Goal: Information Seeking & Learning: Learn about a topic

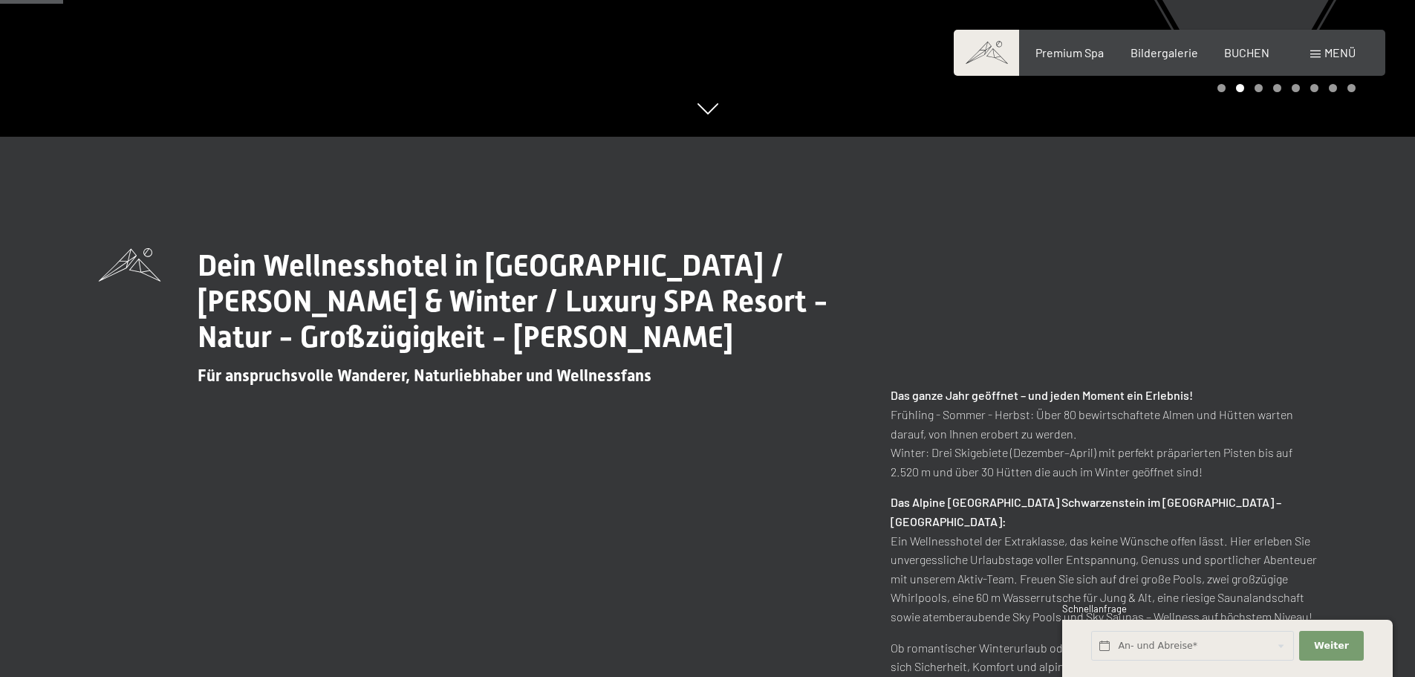
scroll to position [372, 0]
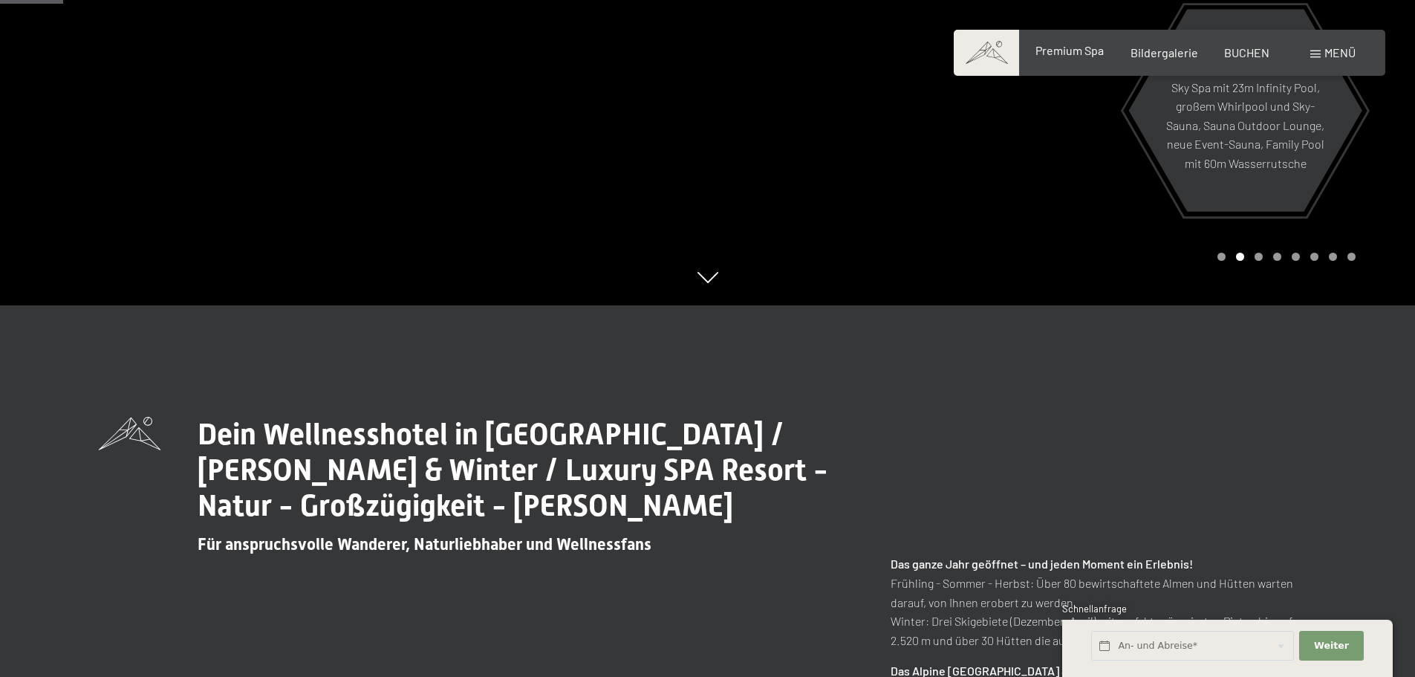
click at [1077, 54] on span "Premium Spa" at bounding box center [1070, 50] width 68 height 14
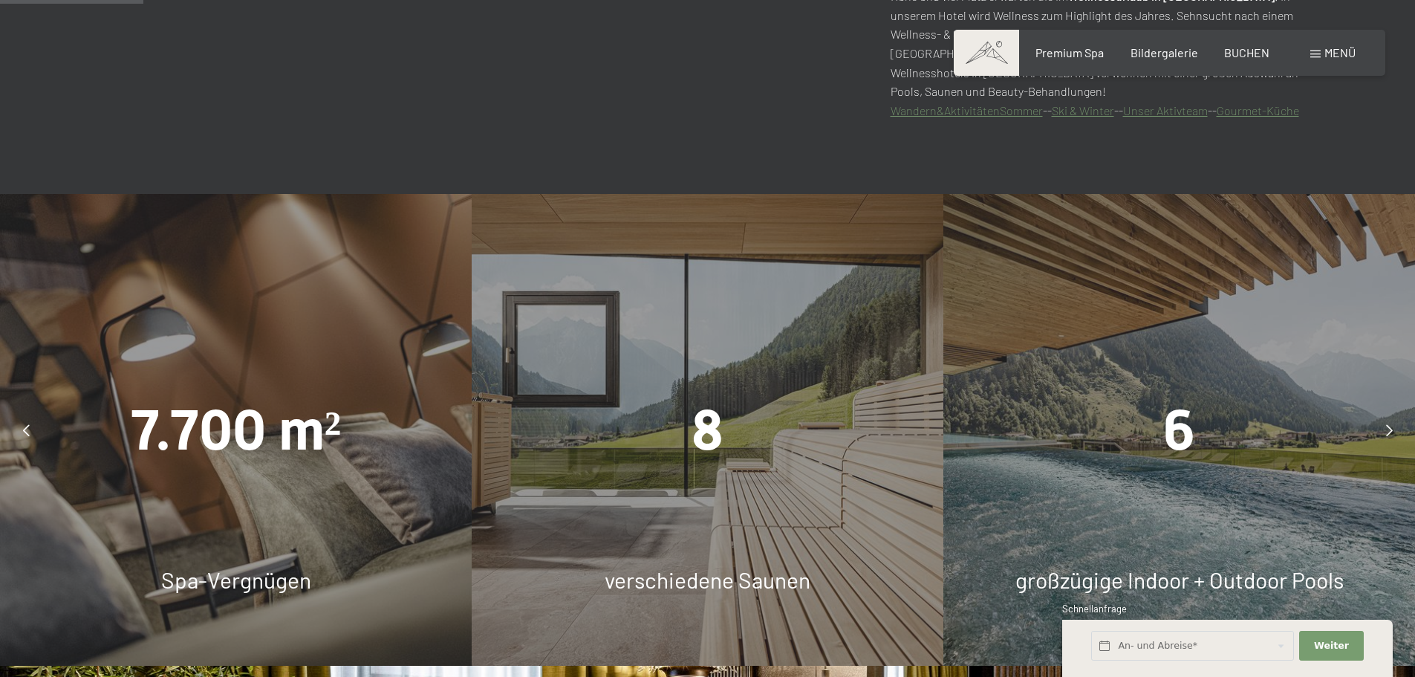
scroll to position [1115, 0]
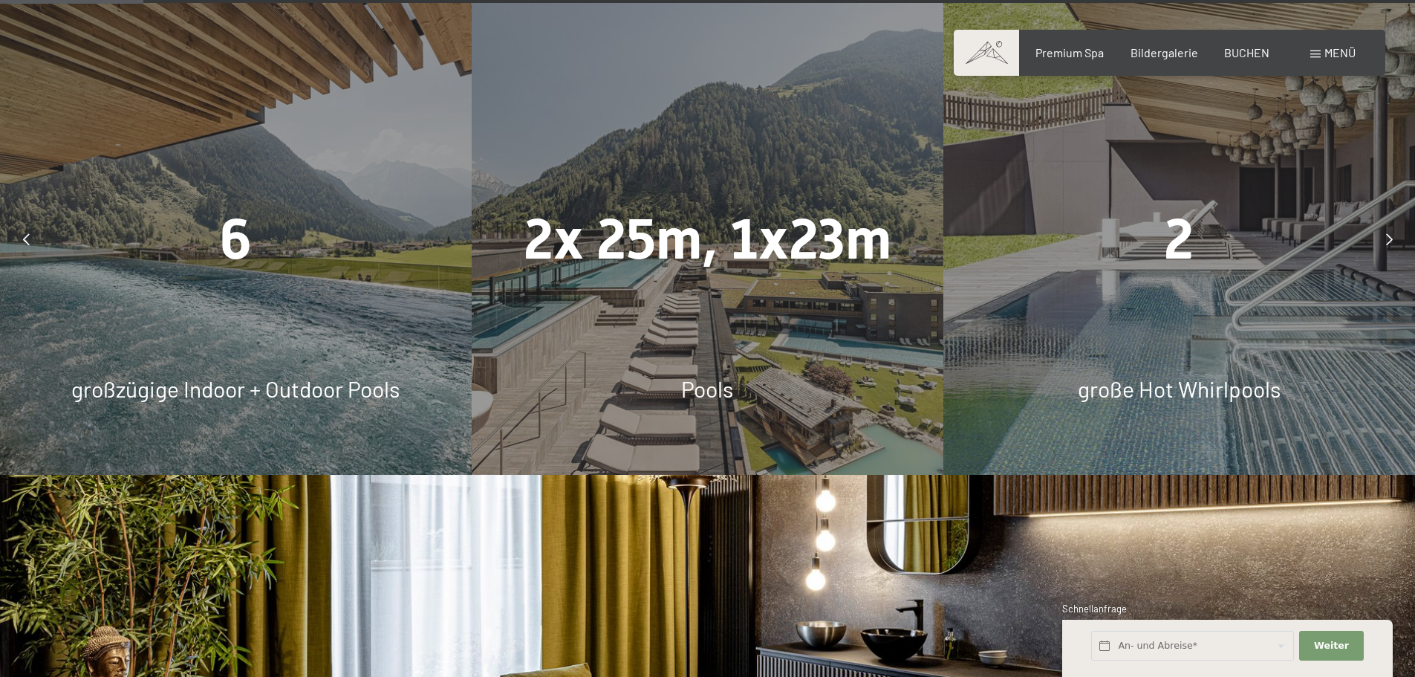
click at [1396, 241] on div at bounding box center [1389, 239] width 37 height 37
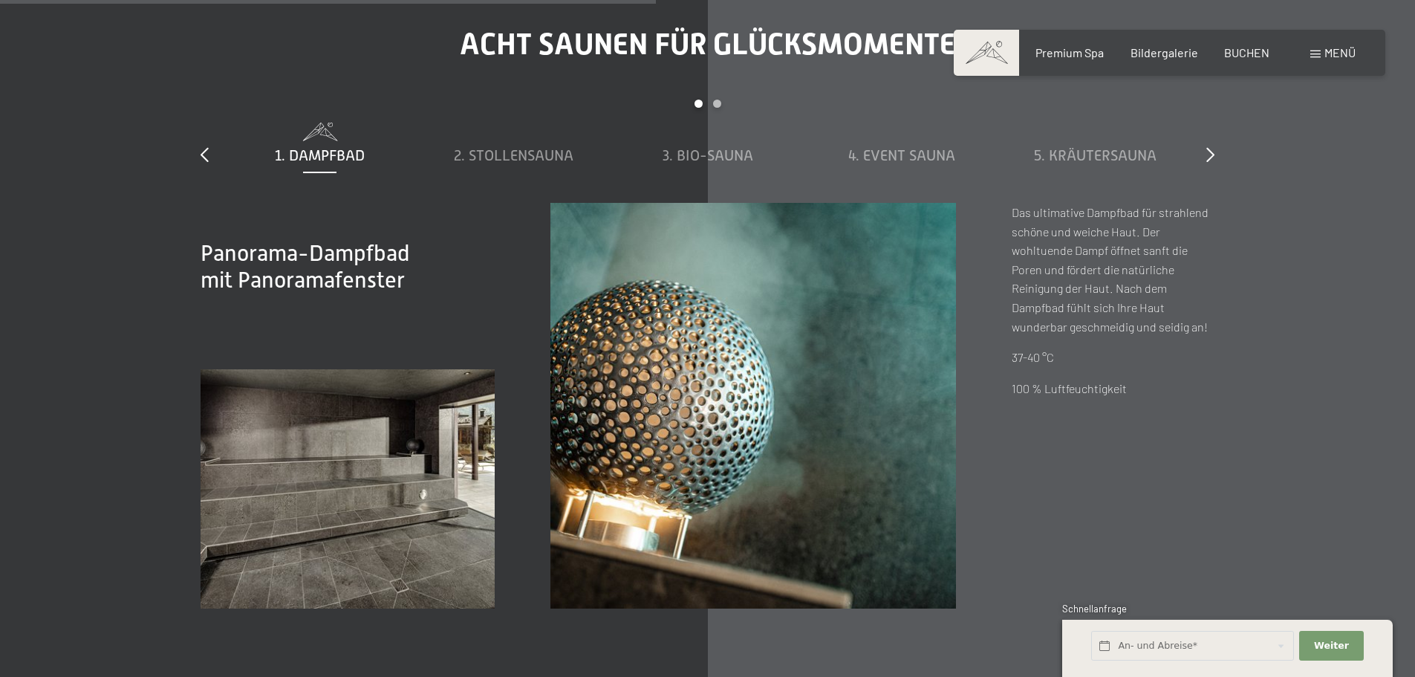
scroll to position [5127, 0]
click at [504, 156] on span "2. Stollensauna" at bounding box center [514, 154] width 120 height 16
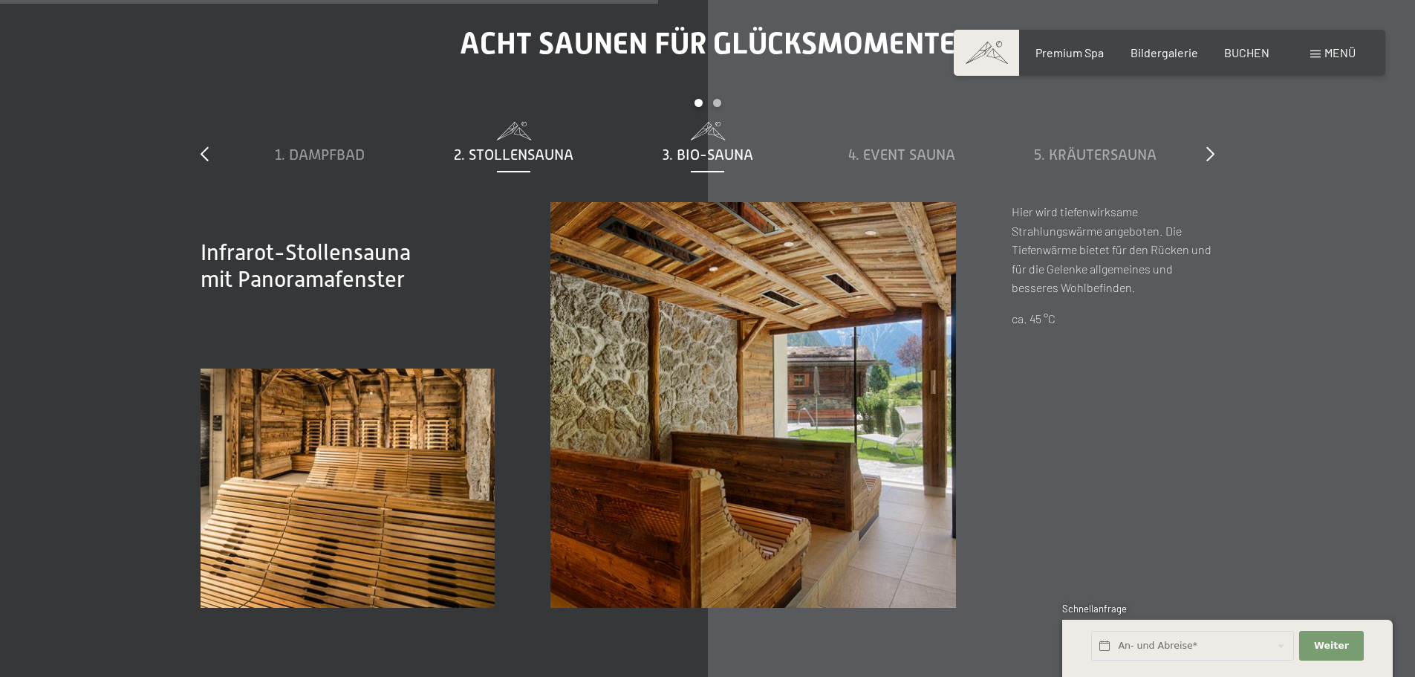
click at [683, 144] on div "3. Bio-Sauna" at bounding box center [707, 154] width 179 height 21
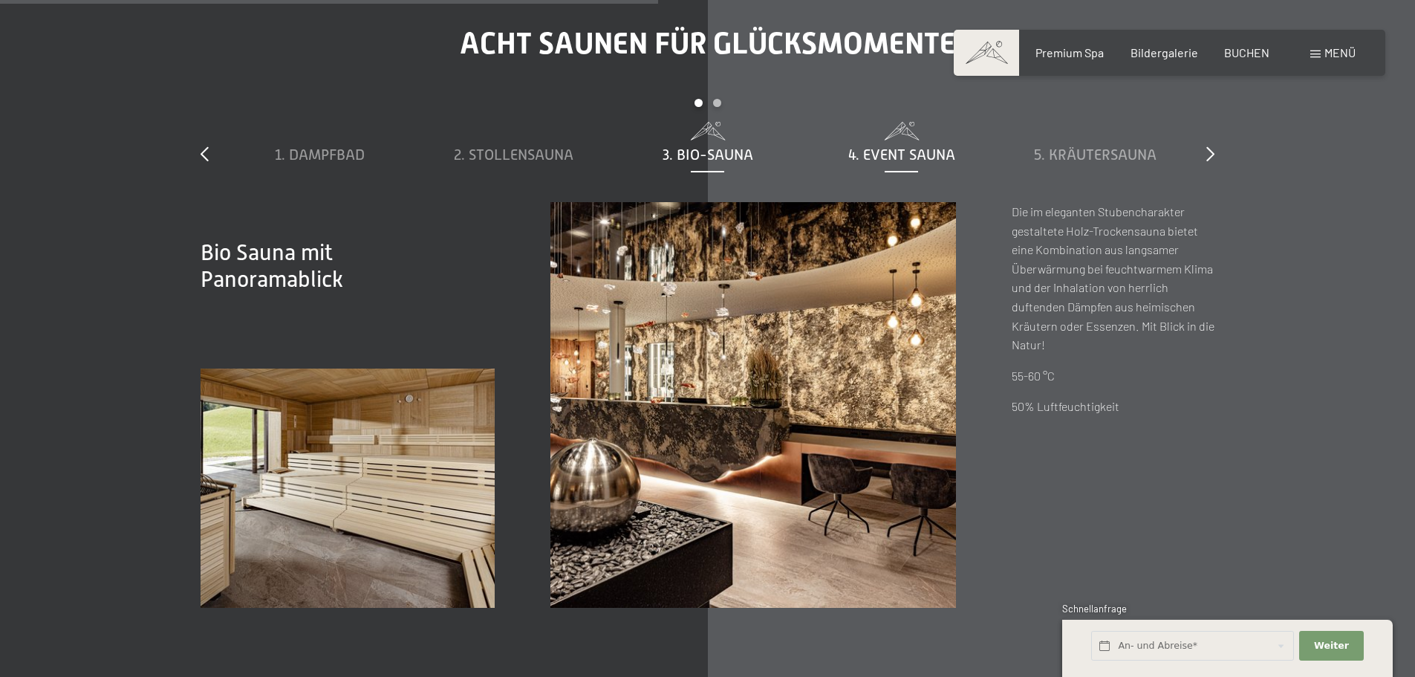
click at [893, 152] on span "4. Event Sauna" at bounding box center [902, 154] width 107 height 16
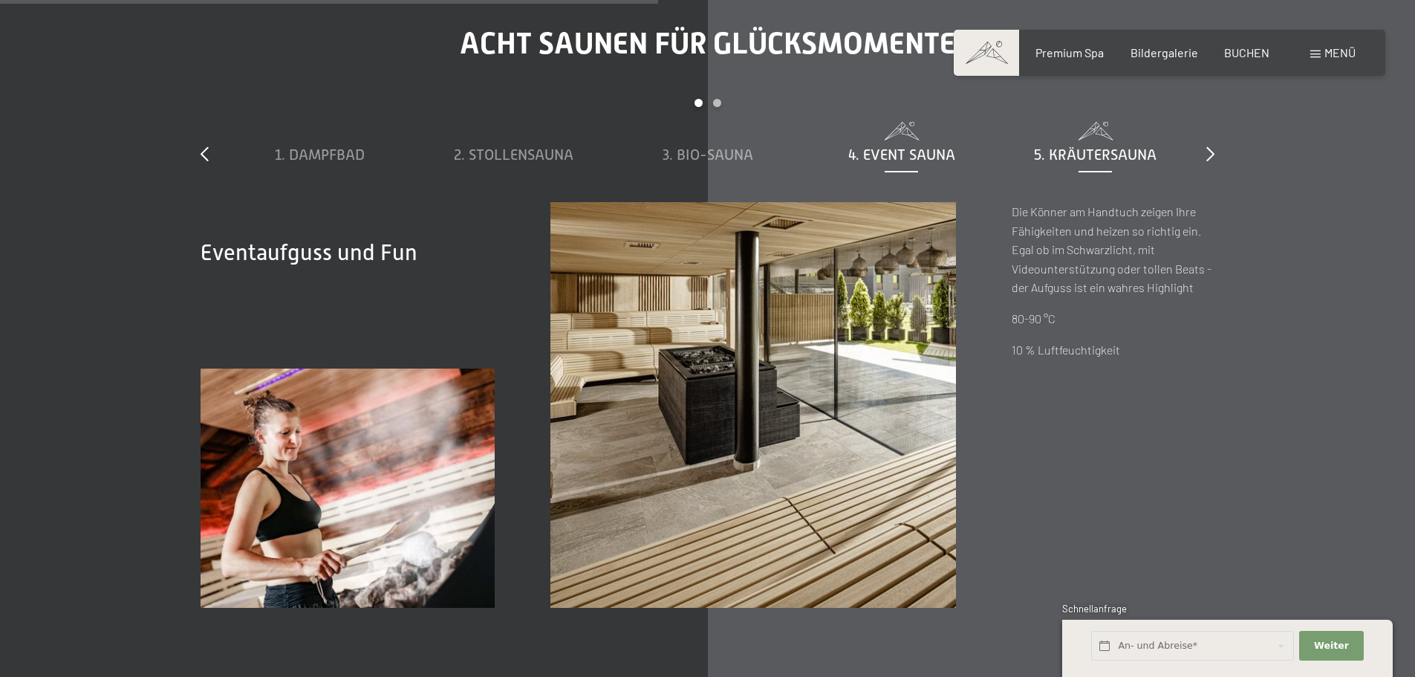
click at [1080, 150] on span "5. Kräutersauna" at bounding box center [1095, 154] width 123 height 16
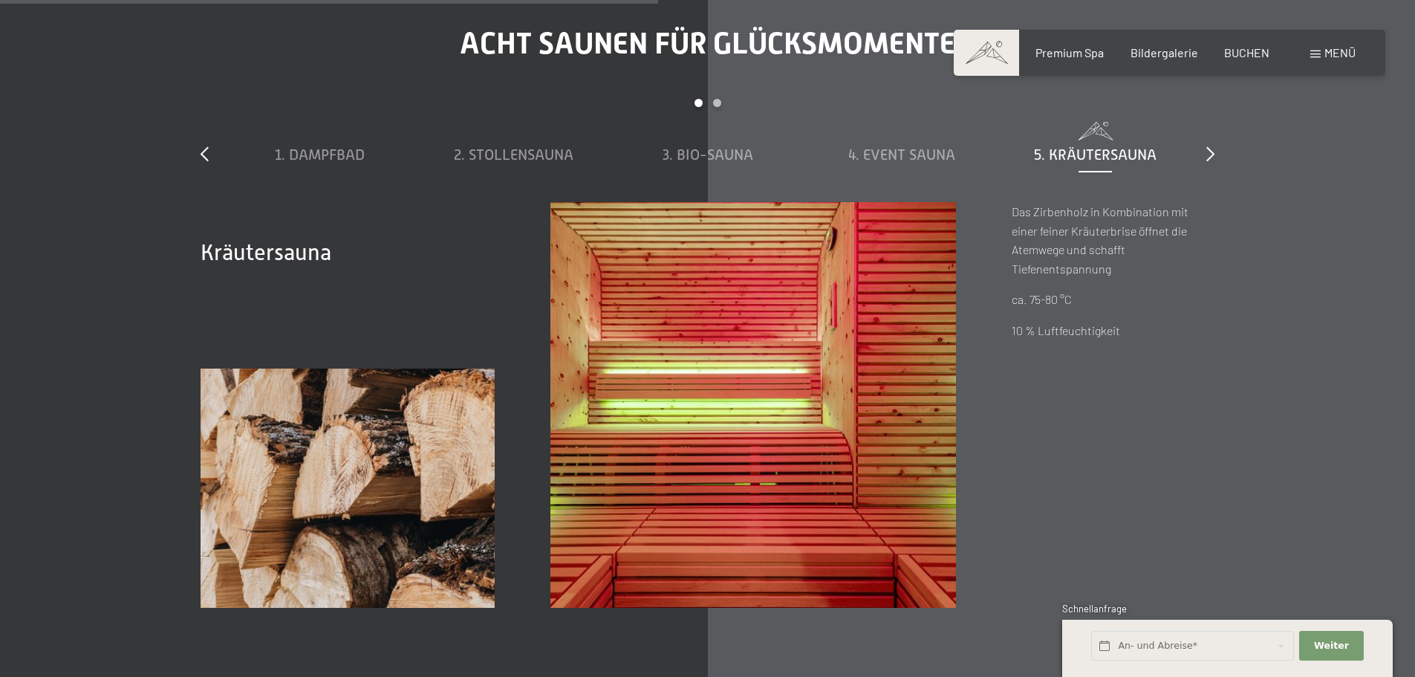
click at [1220, 149] on div "Acht Saunen für Glücksmomente slide 1 to 5 of 8 1. Dampfbad 2. Stollensauna 3. …" at bounding box center [708, 317] width 1126 height 582
click at [1207, 148] on icon at bounding box center [1211, 153] width 8 height 15
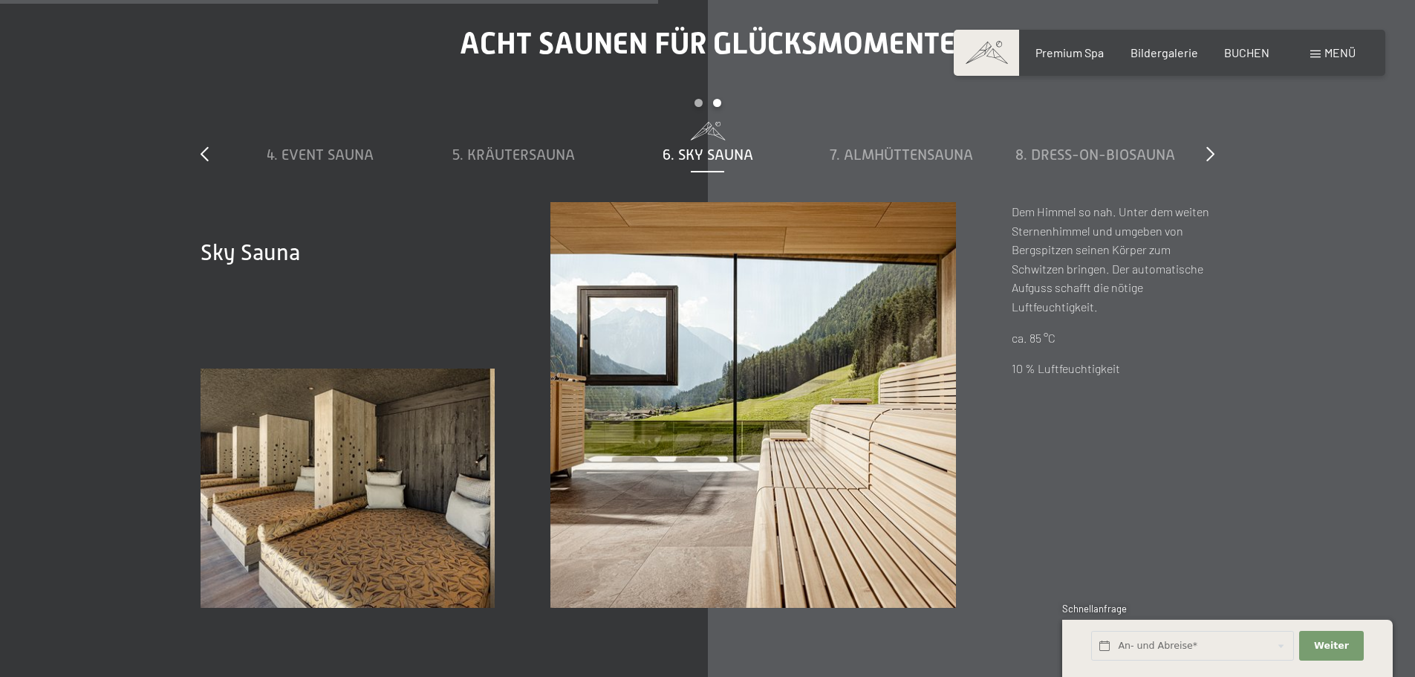
click at [694, 159] on span "6. Sky Sauna" at bounding box center [708, 154] width 91 height 16
click at [935, 152] on span "7. Almhüttensauna" at bounding box center [901, 154] width 143 height 16
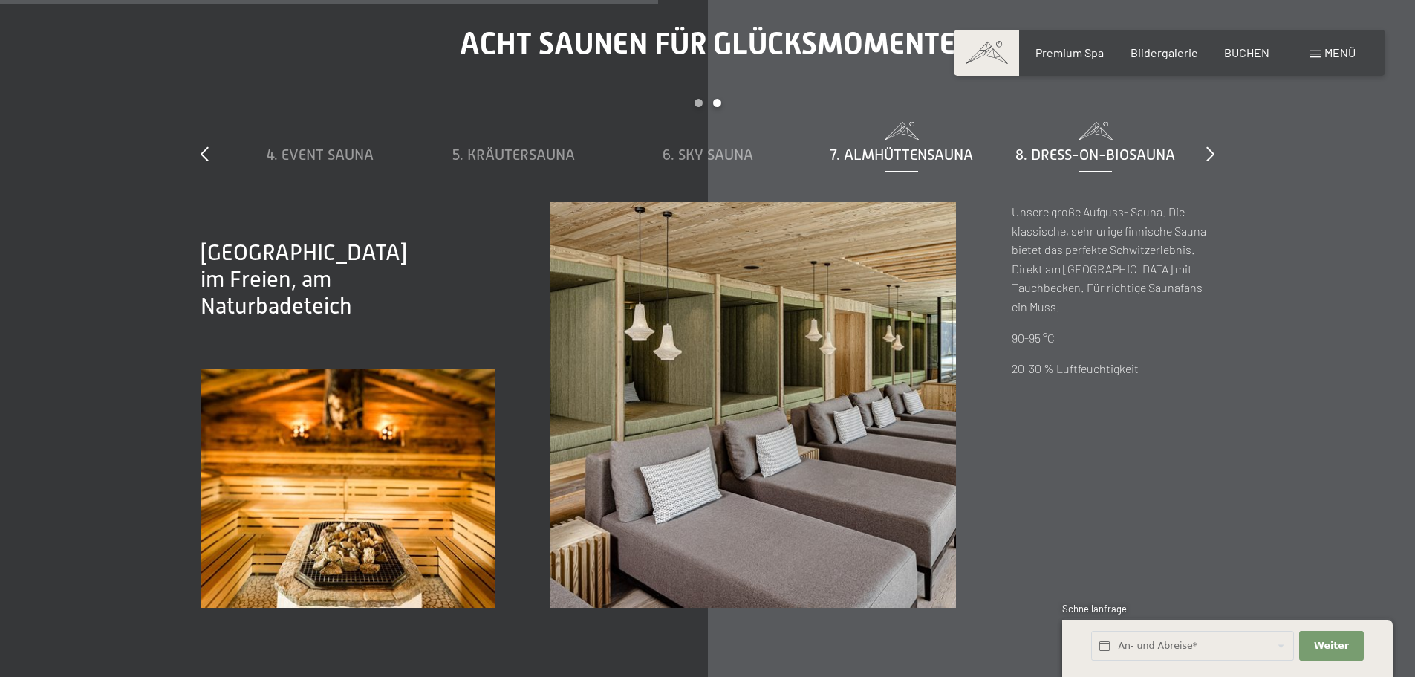
click at [1048, 148] on span "8. Dress-on-Biosauna" at bounding box center [1096, 154] width 160 height 16
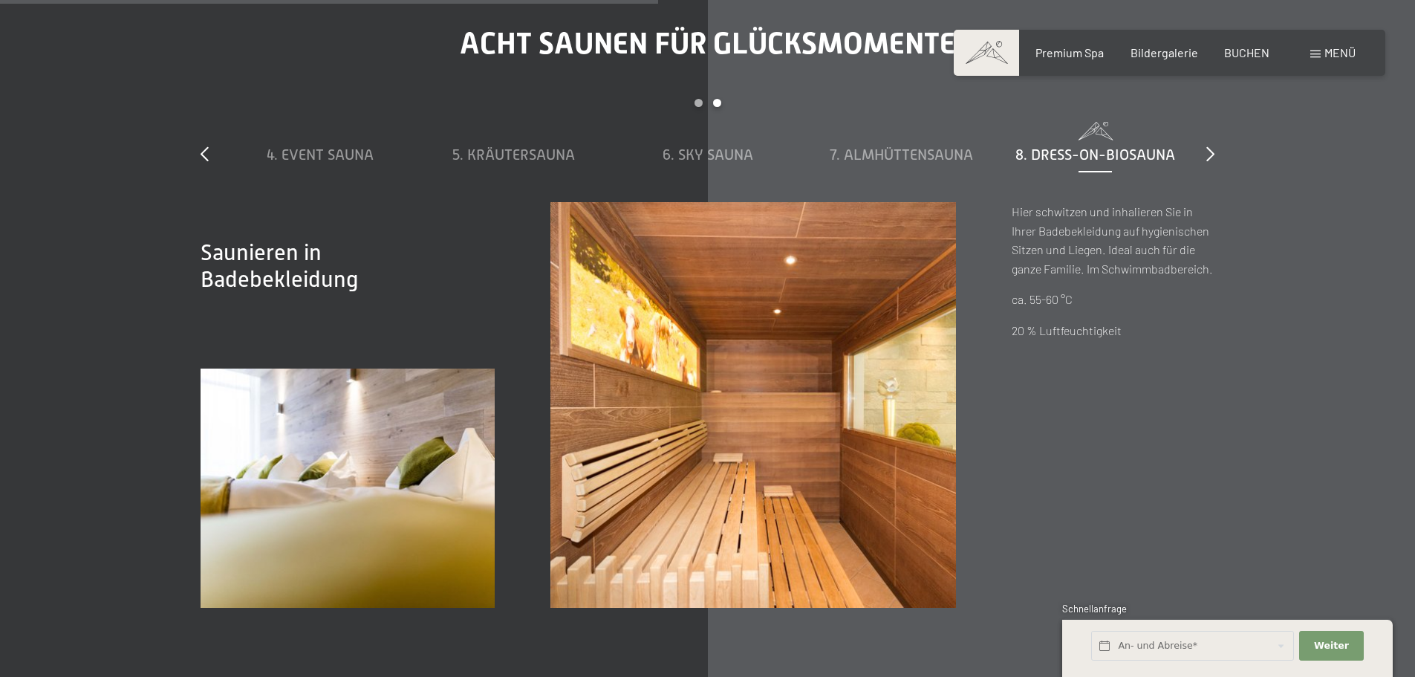
click at [1202, 154] on div "slide 4 to 8 of 8 1. Dampfbad 2. Stollensauna 3. Bio-Sauna 4. Event Sauna 5. Kr…" at bounding box center [708, 150] width 1014 height 103
click at [1207, 154] on icon at bounding box center [1211, 153] width 8 height 15
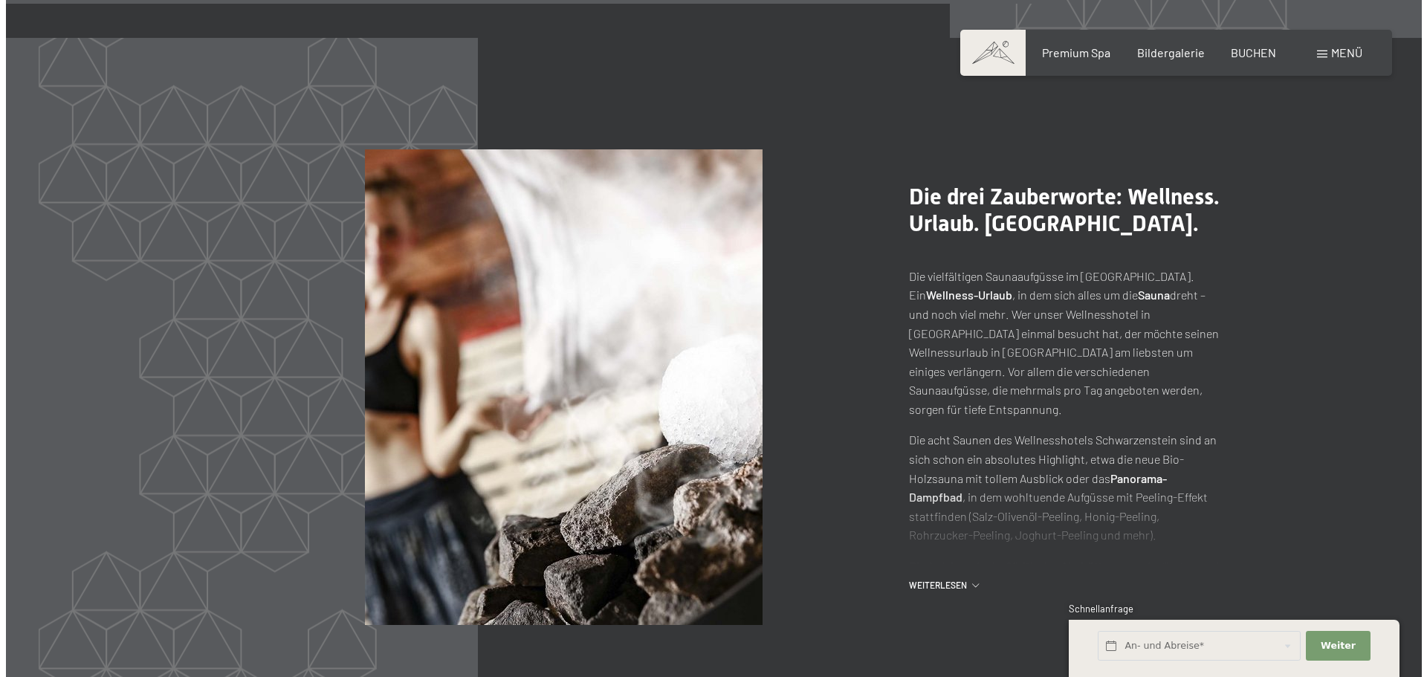
scroll to position [6819, 0]
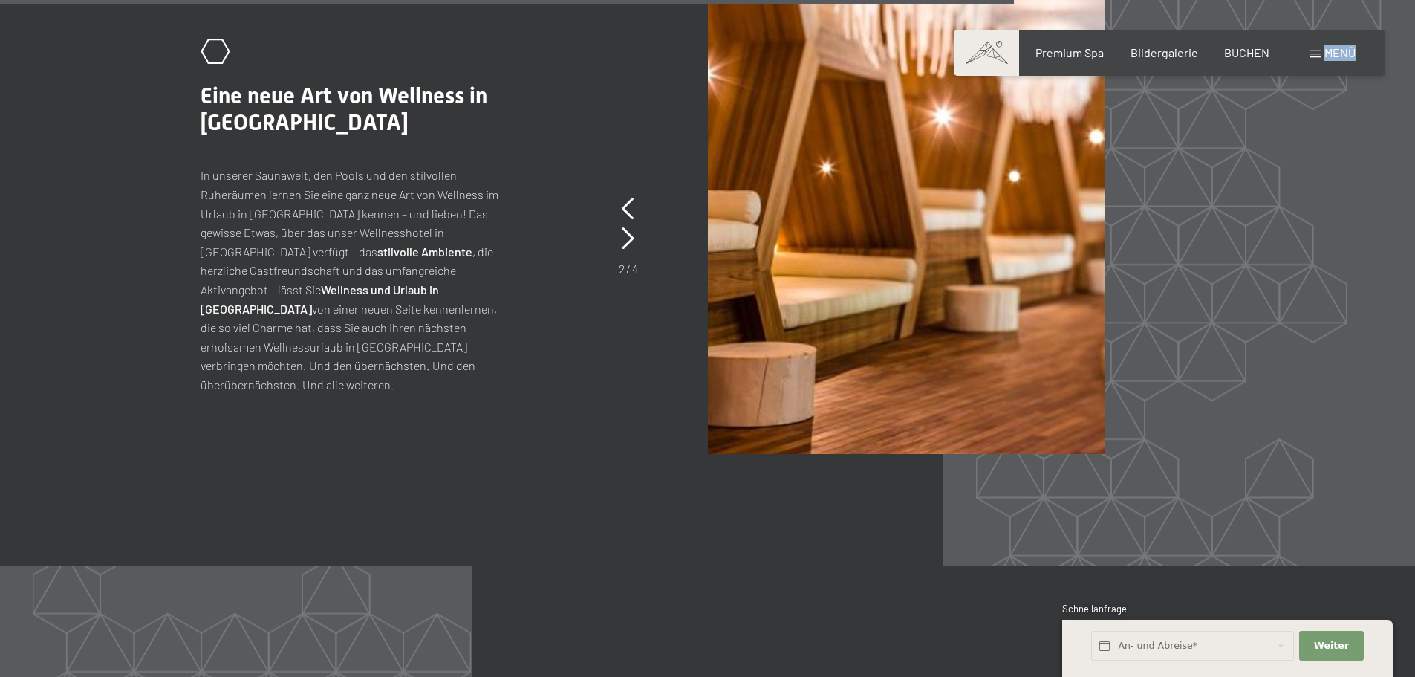
click at [1311, 56] on div "Menü" at bounding box center [1333, 53] width 45 height 16
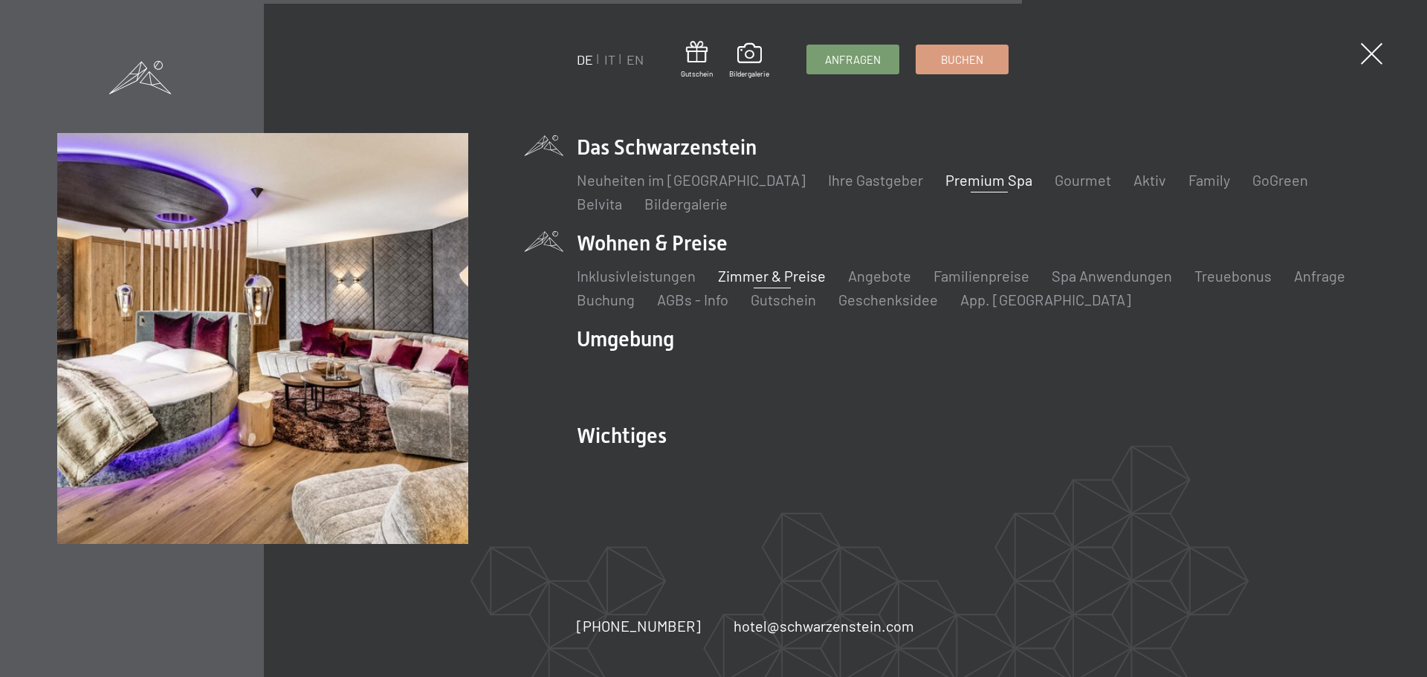
click at [752, 272] on link "Zimmer & Preise" at bounding box center [772, 276] width 108 height 18
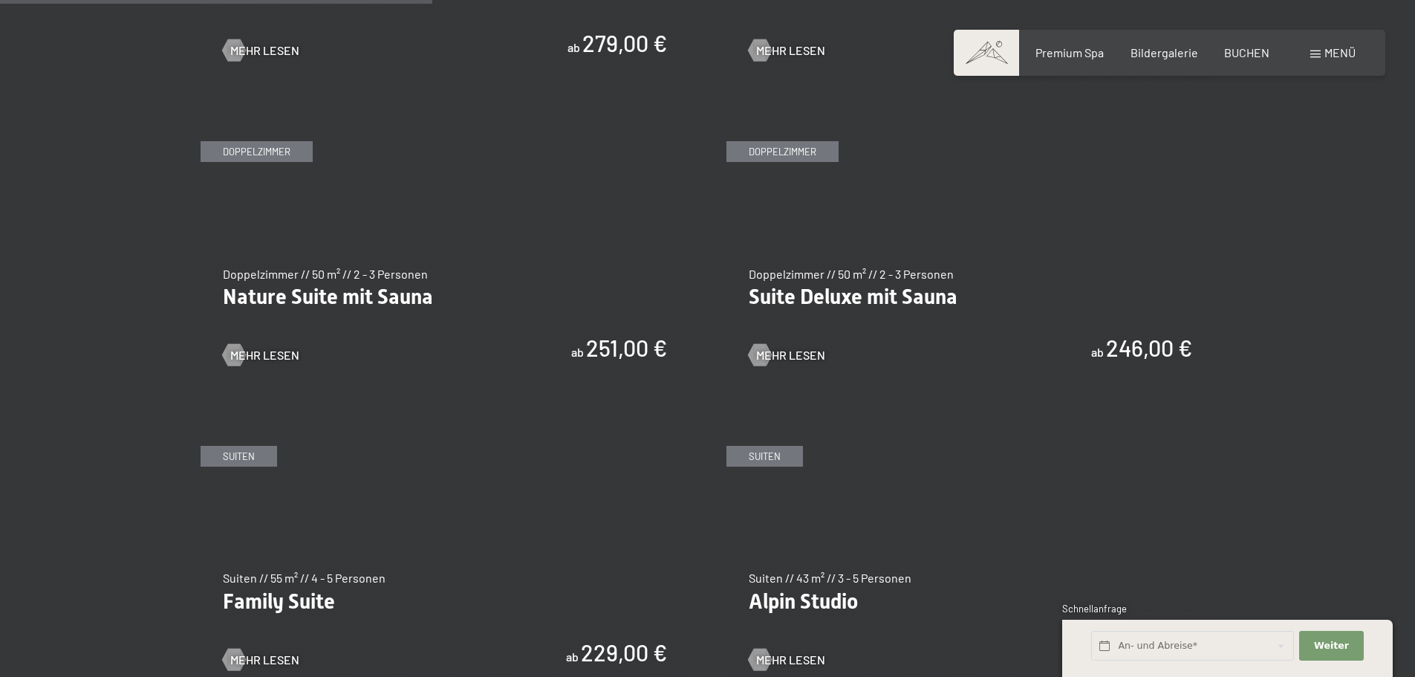
scroll to position [1412, 0]
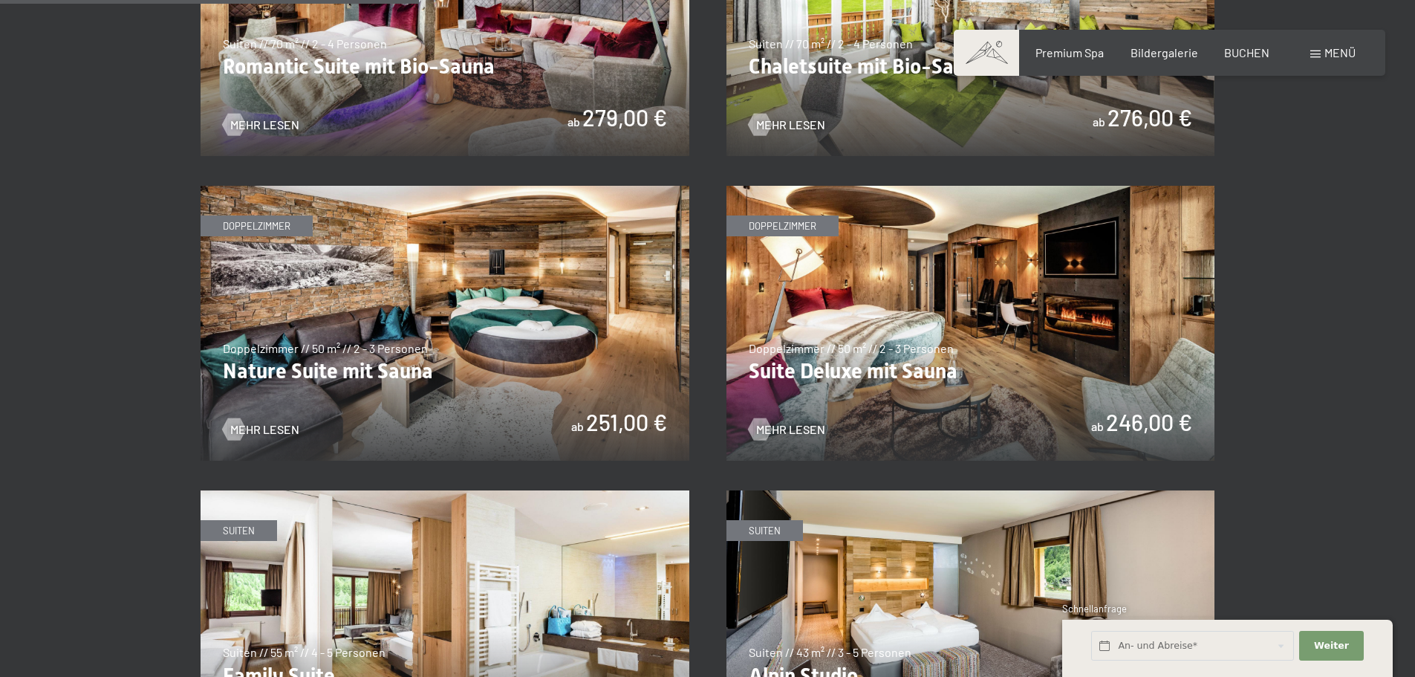
click at [1042, 325] on img at bounding box center [971, 323] width 489 height 275
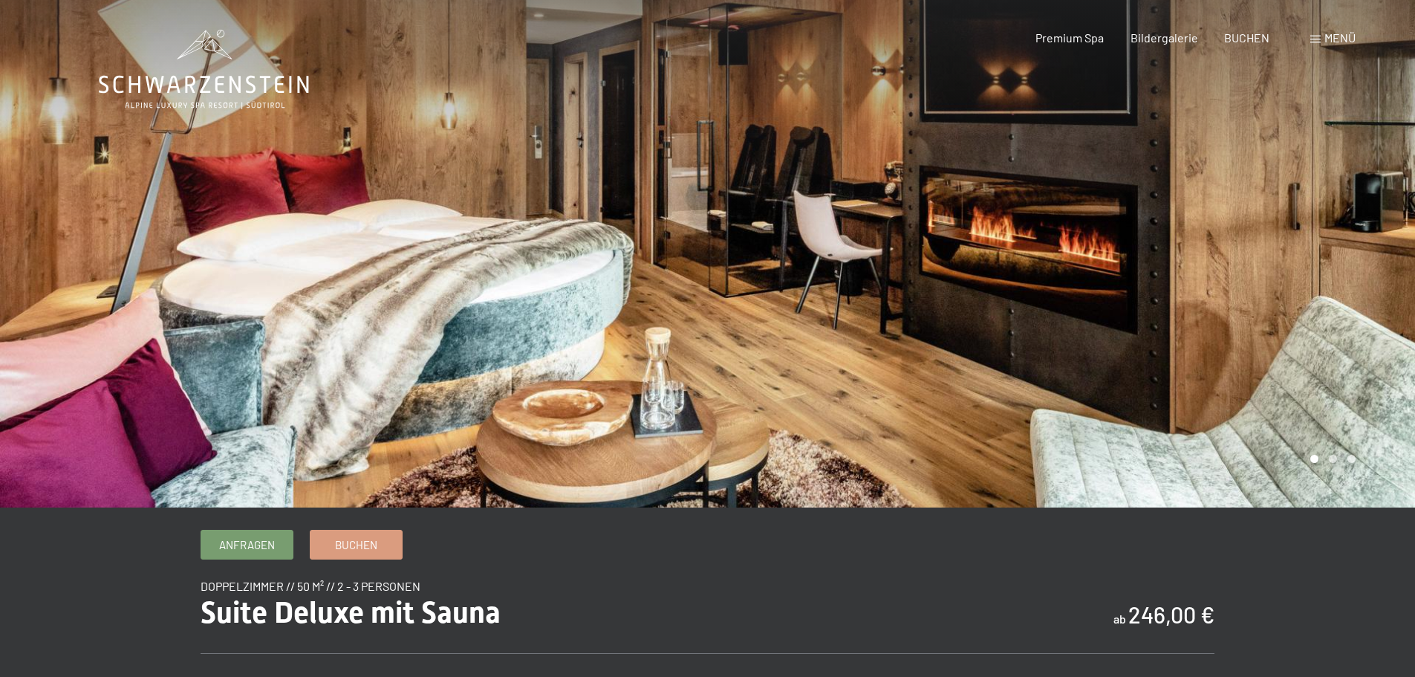
click at [1306, 256] on div at bounding box center [1062, 253] width 708 height 507
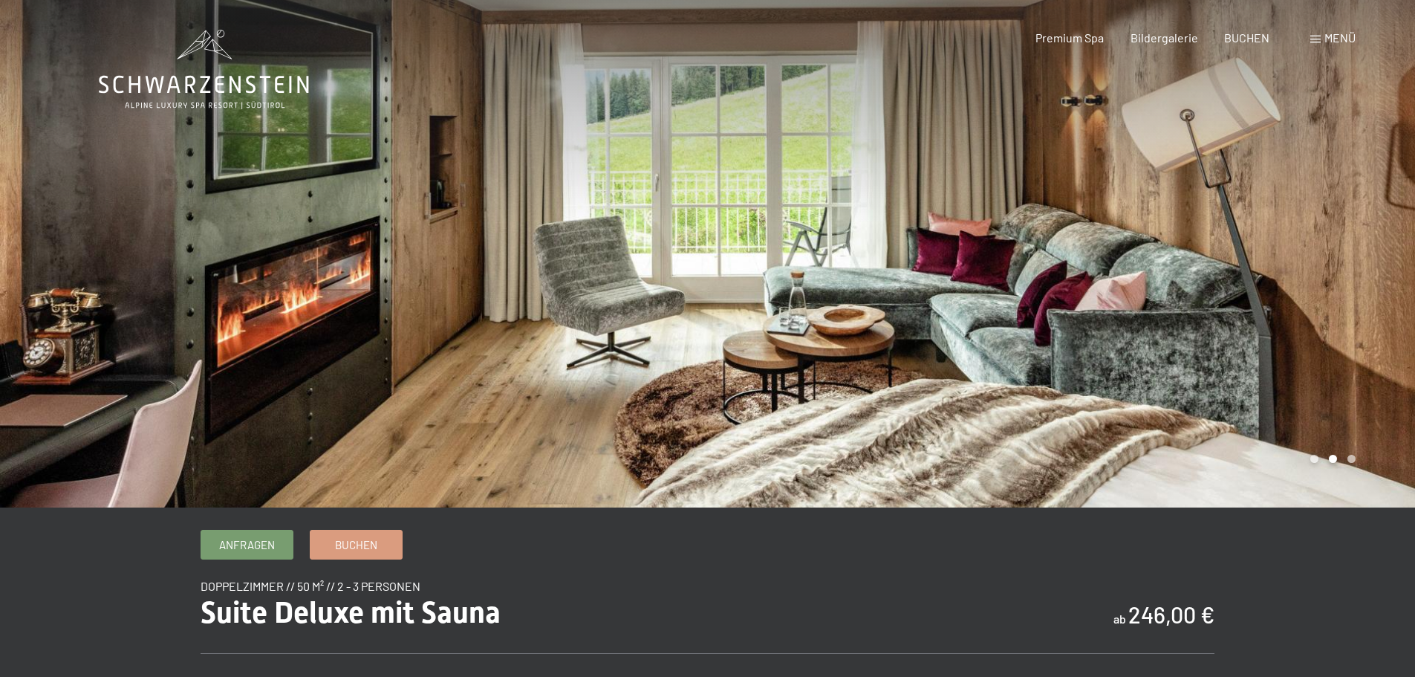
click at [1306, 256] on div at bounding box center [1062, 253] width 708 height 507
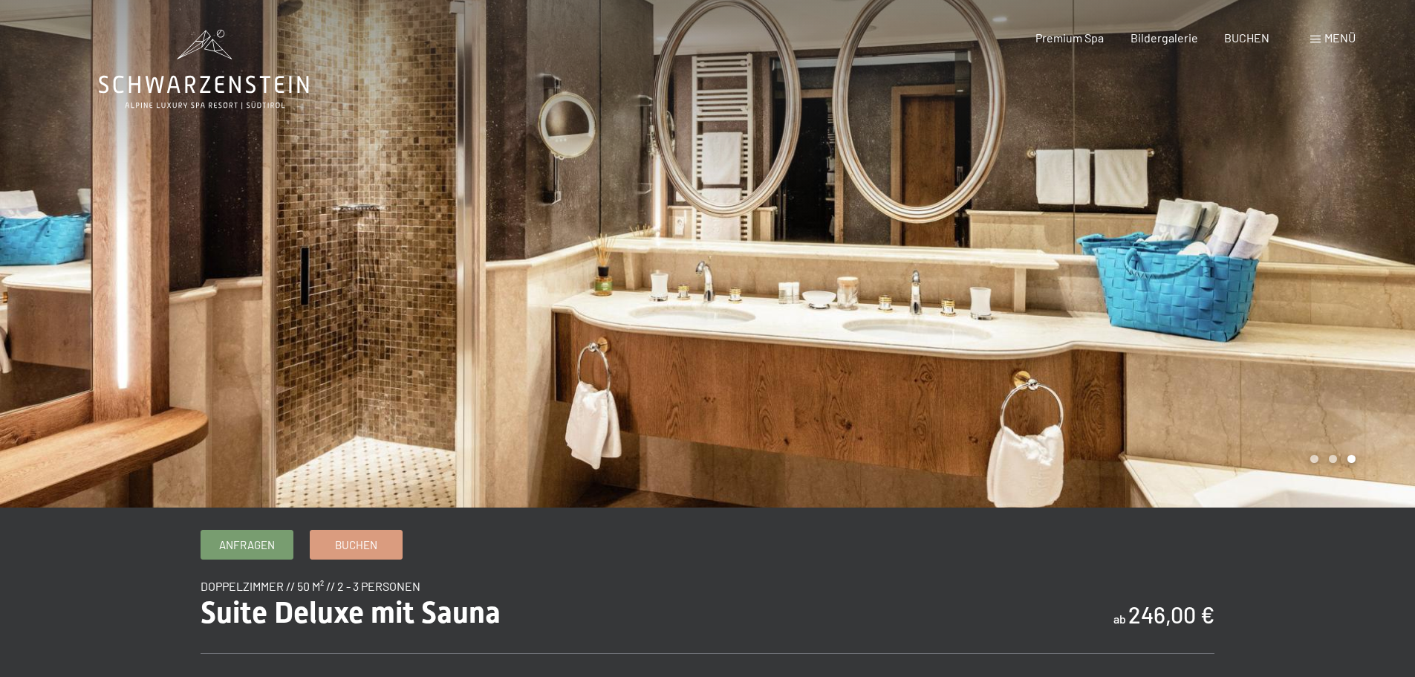
click at [1306, 256] on div at bounding box center [1062, 253] width 708 height 507
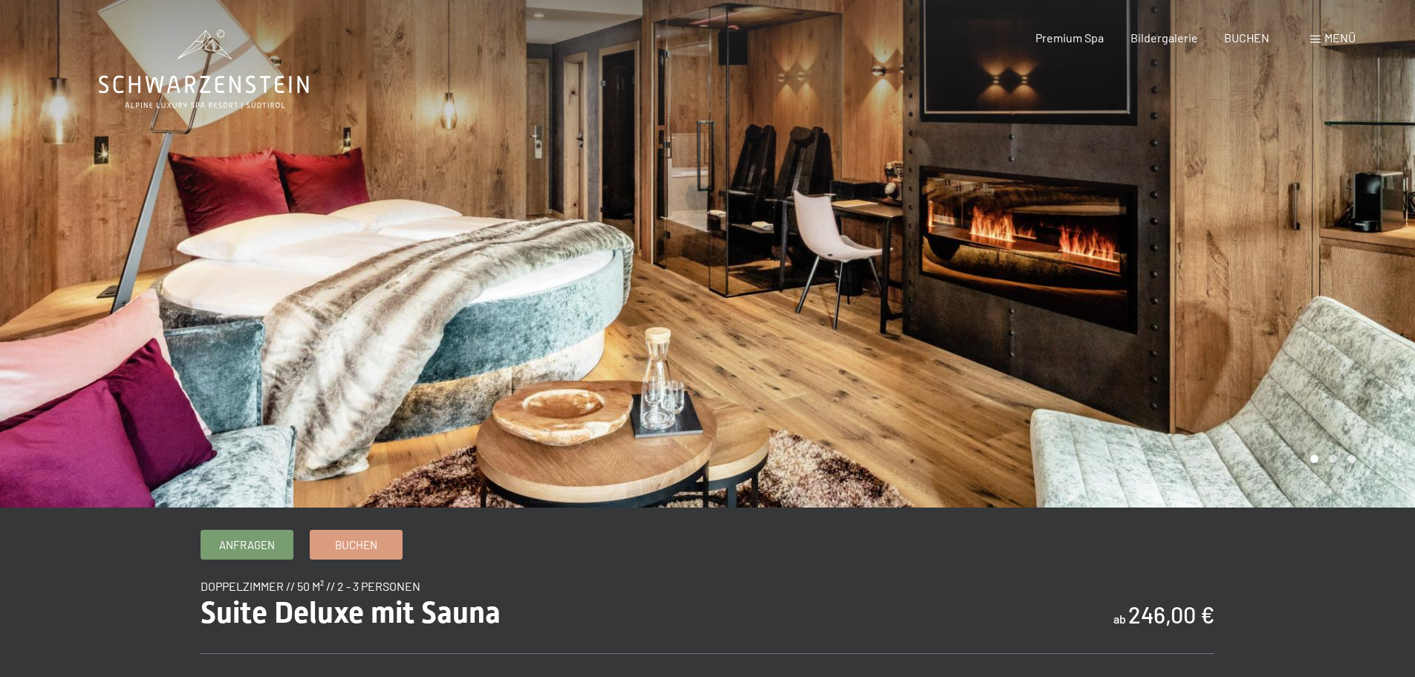
click at [1306, 256] on div at bounding box center [1062, 253] width 708 height 507
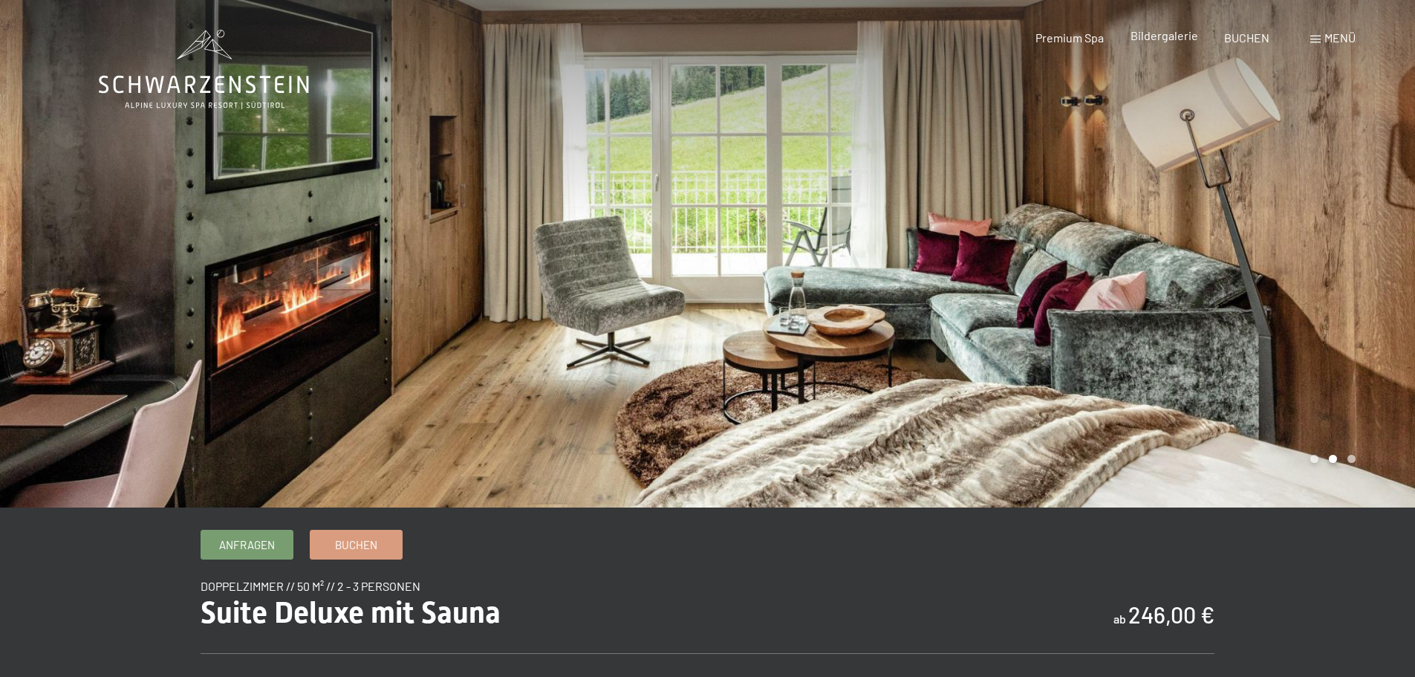
click at [1190, 34] on span "Bildergalerie" at bounding box center [1165, 35] width 68 height 14
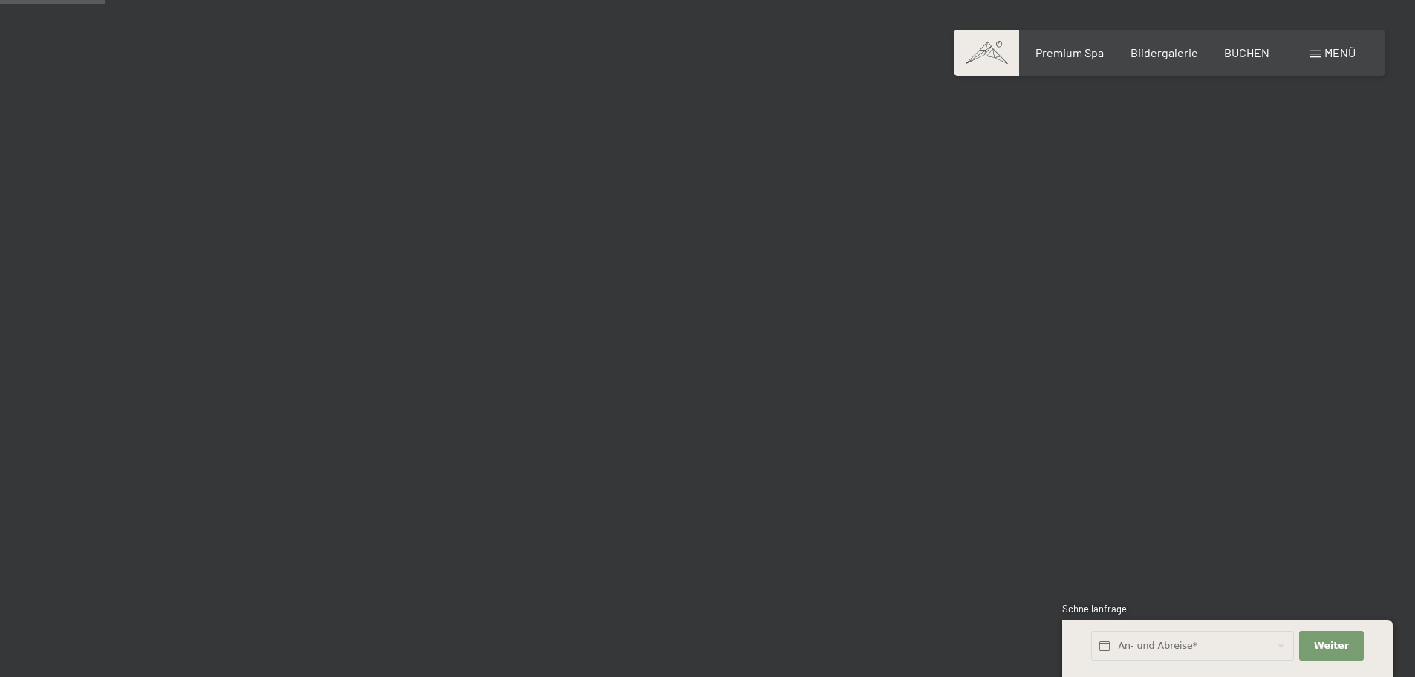
scroll to position [1412, 0]
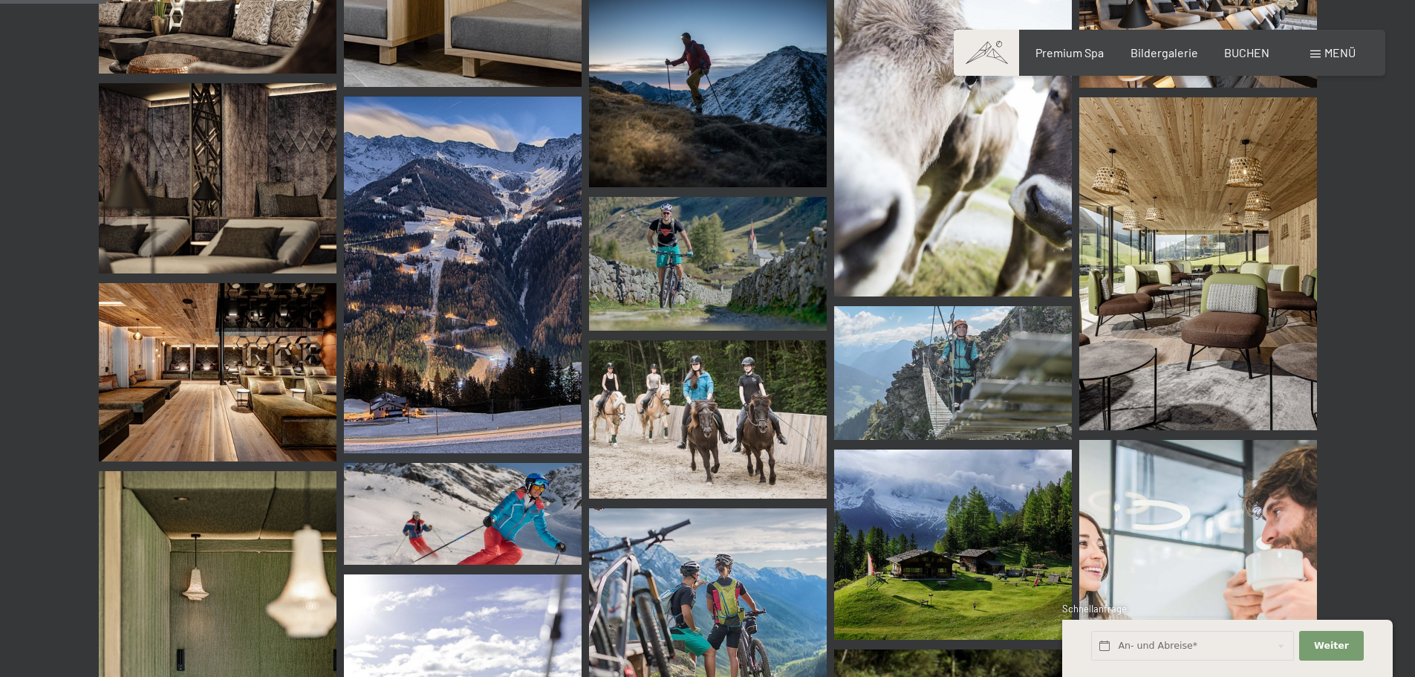
click at [480, 304] on img at bounding box center [463, 275] width 238 height 357
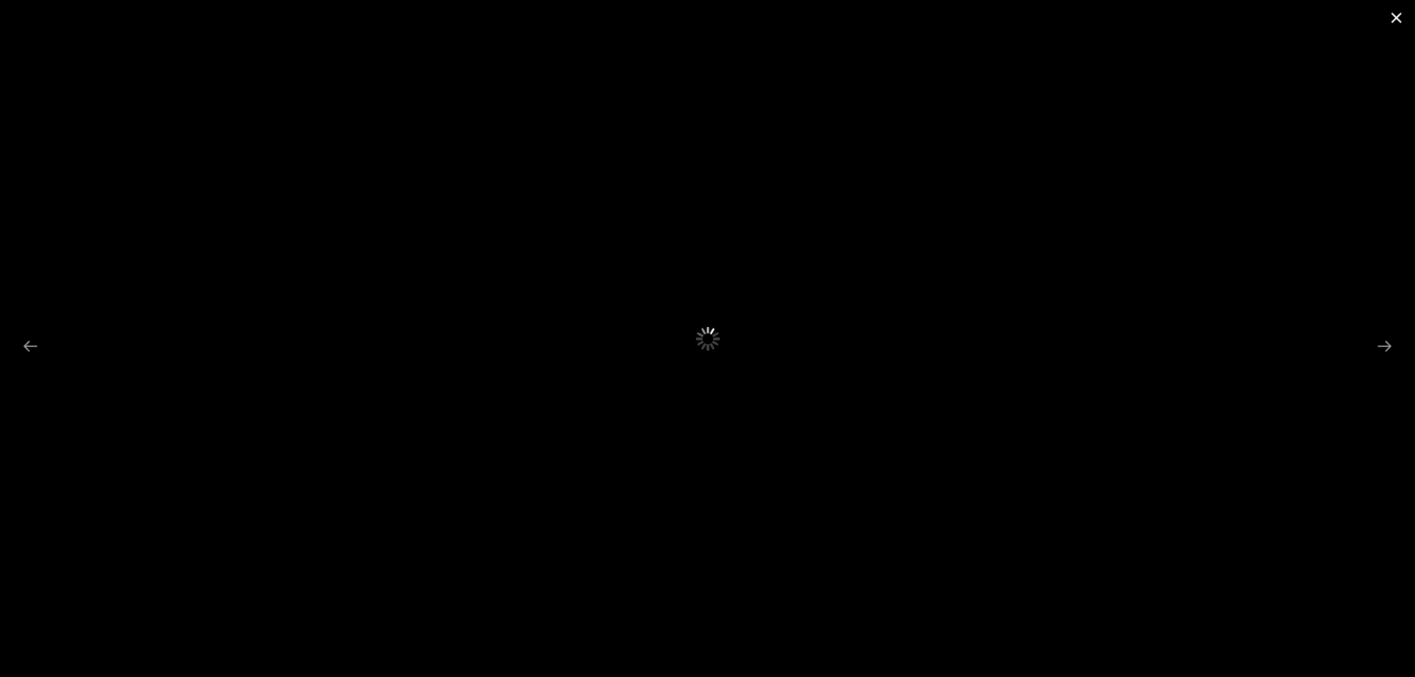
click at [1399, 15] on button "Close gallery" at bounding box center [1396, 17] width 37 height 35
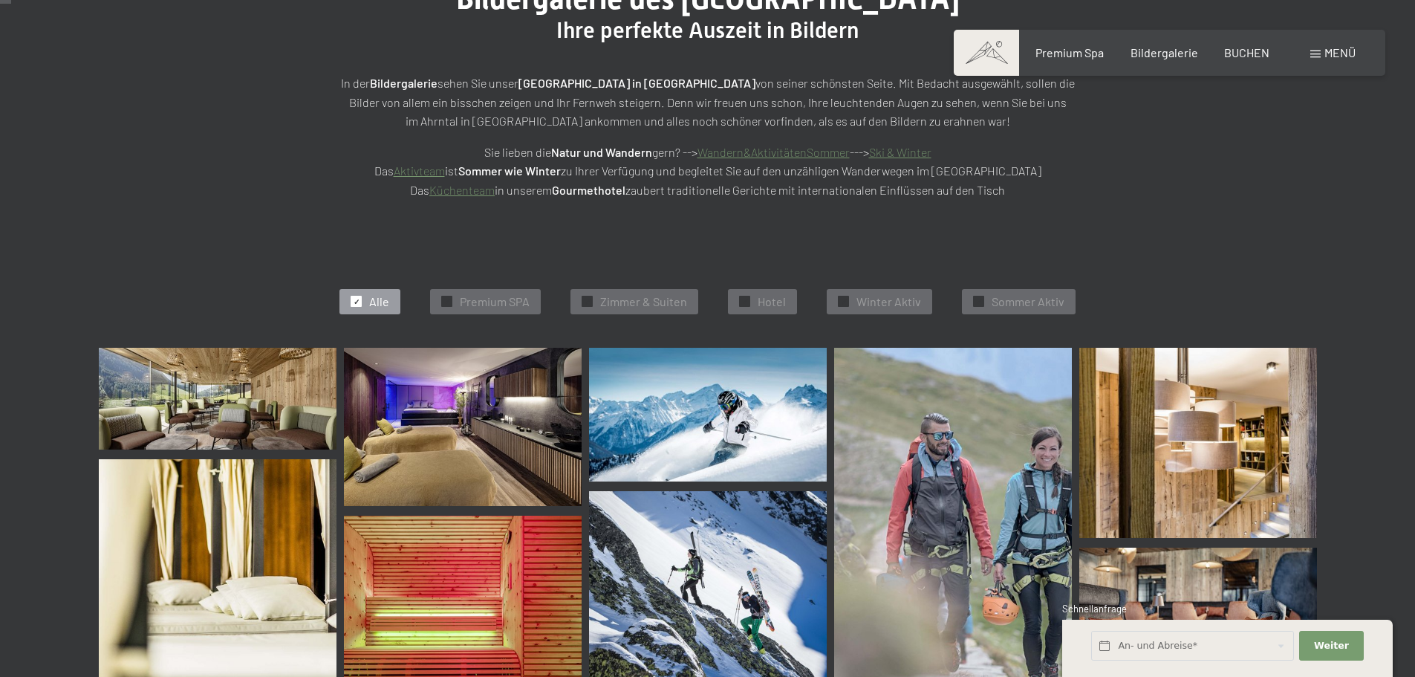
scroll to position [0, 0]
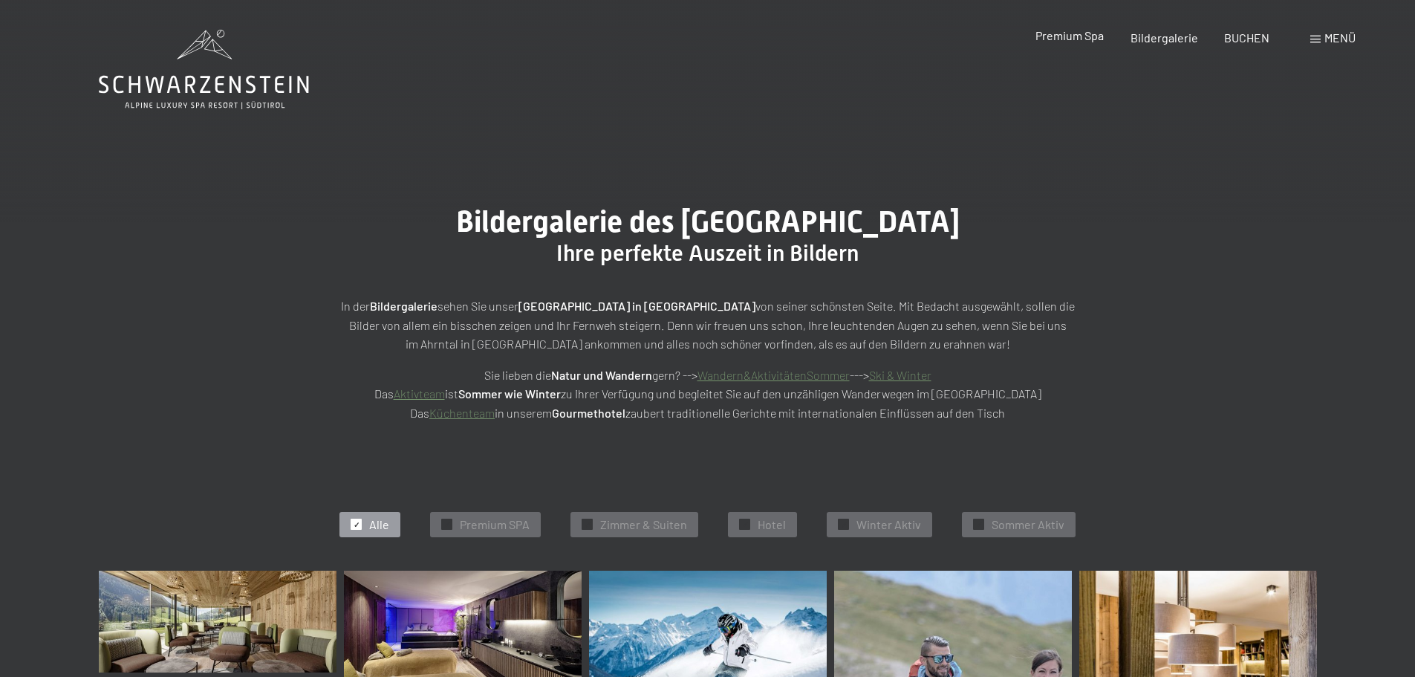
click at [1054, 37] on span "Premium Spa" at bounding box center [1070, 35] width 68 height 14
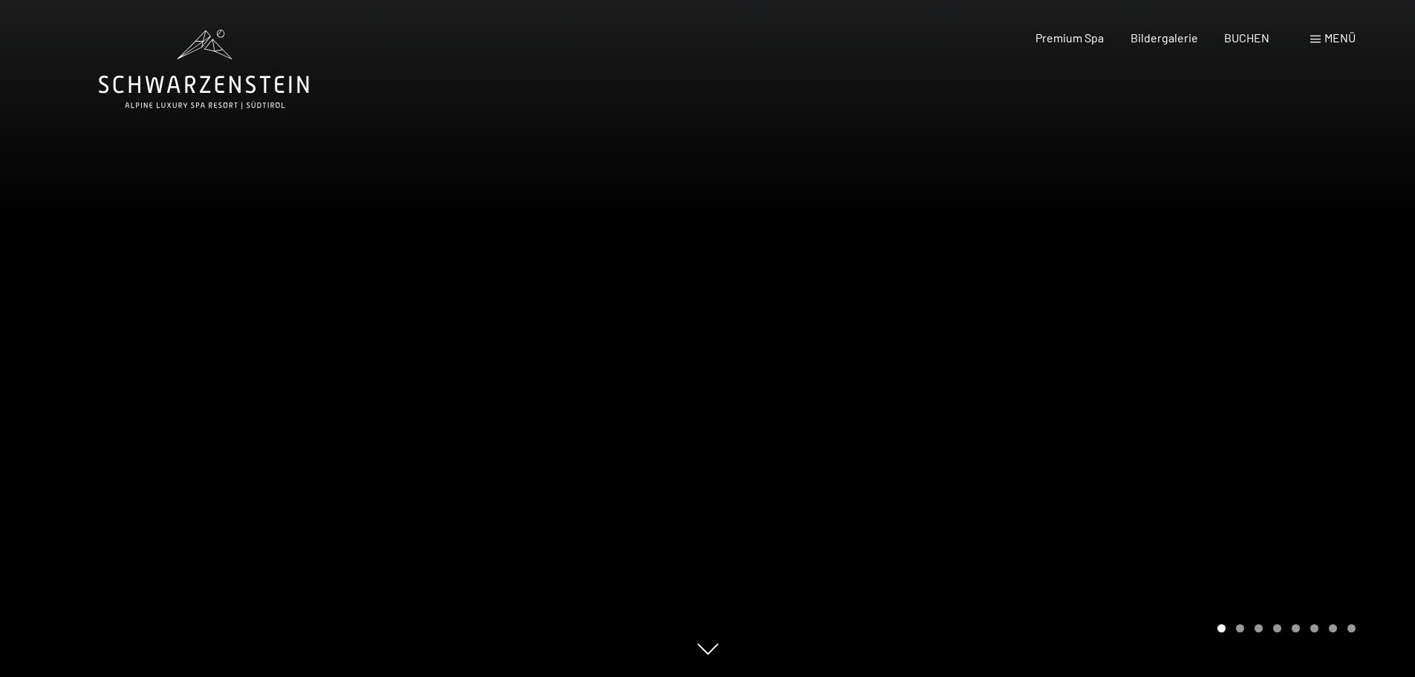
click at [1319, 33] on div "Menü" at bounding box center [1333, 38] width 45 height 16
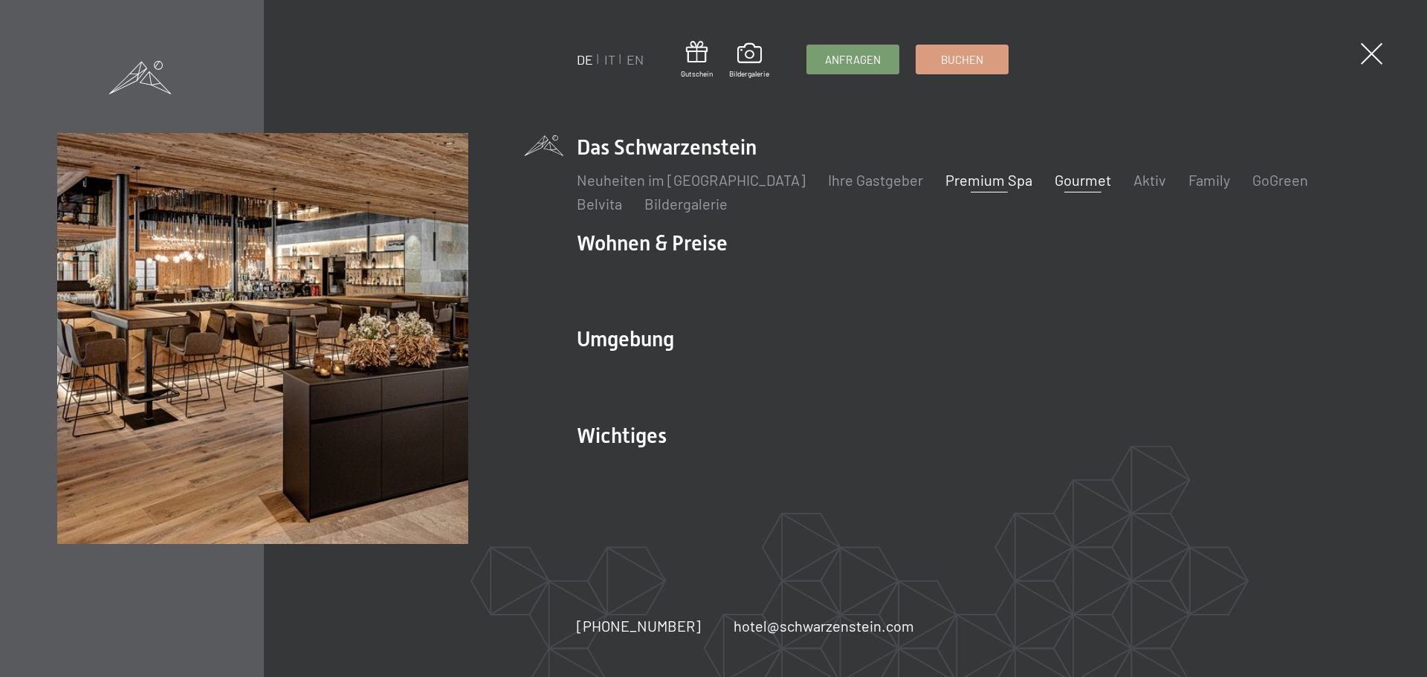
click at [1054, 185] on link "Gourmet" at bounding box center [1082, 180] width 56 height 18
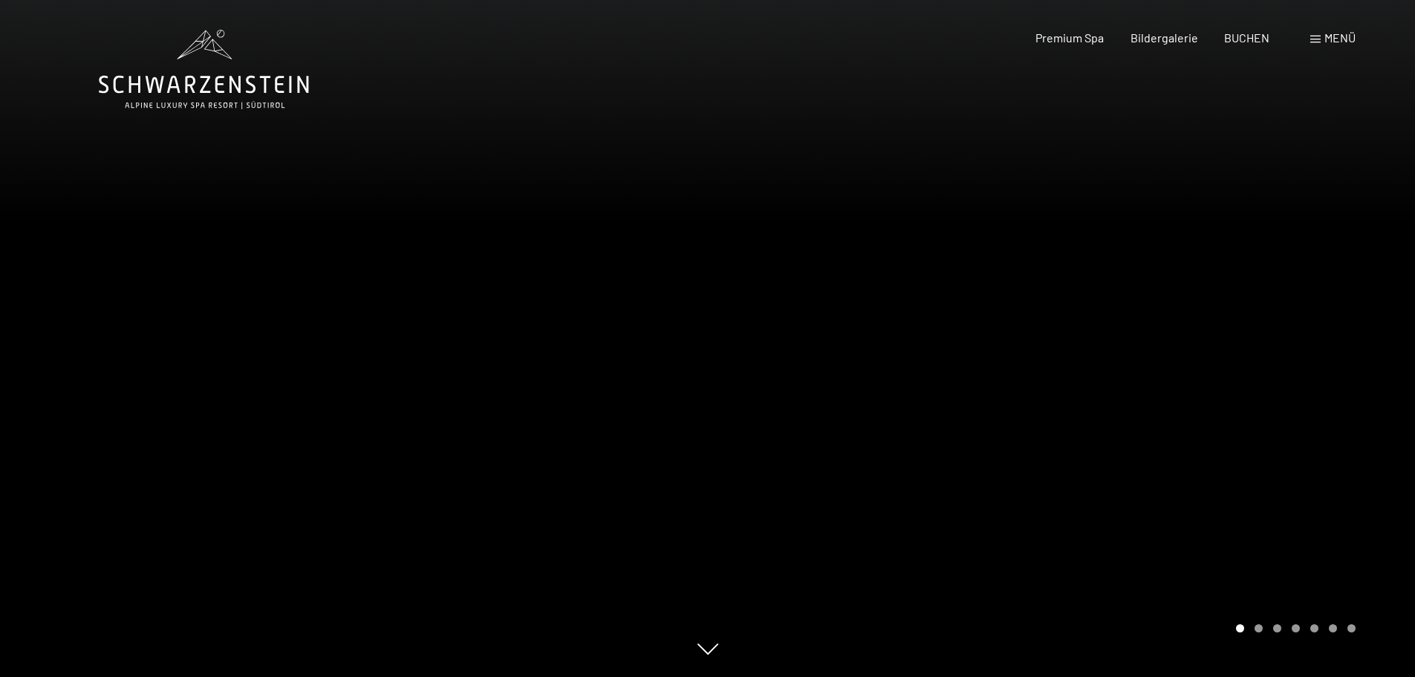
click at [1374, 281] on div at bounding box center [1062, 338] width 708 height 677
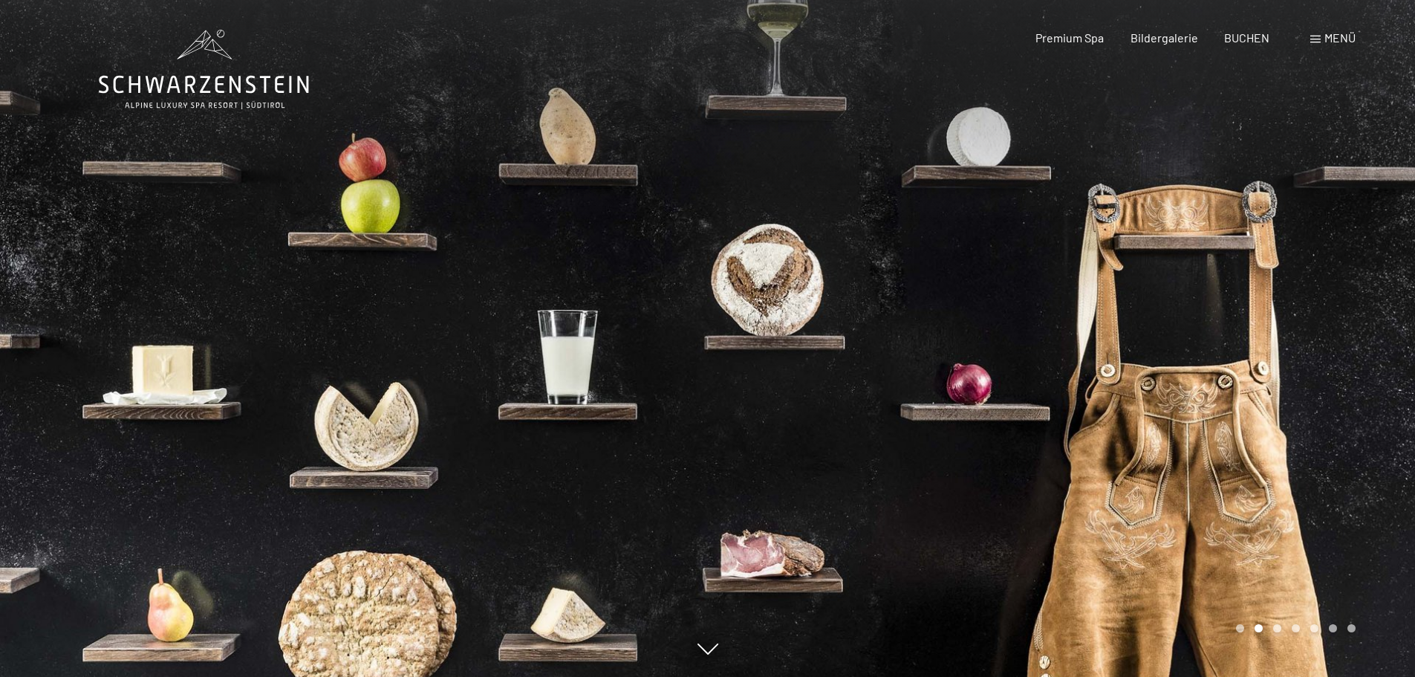
click at [1366, 293] on div at bounding box center [1062, 338] width 708 height 677
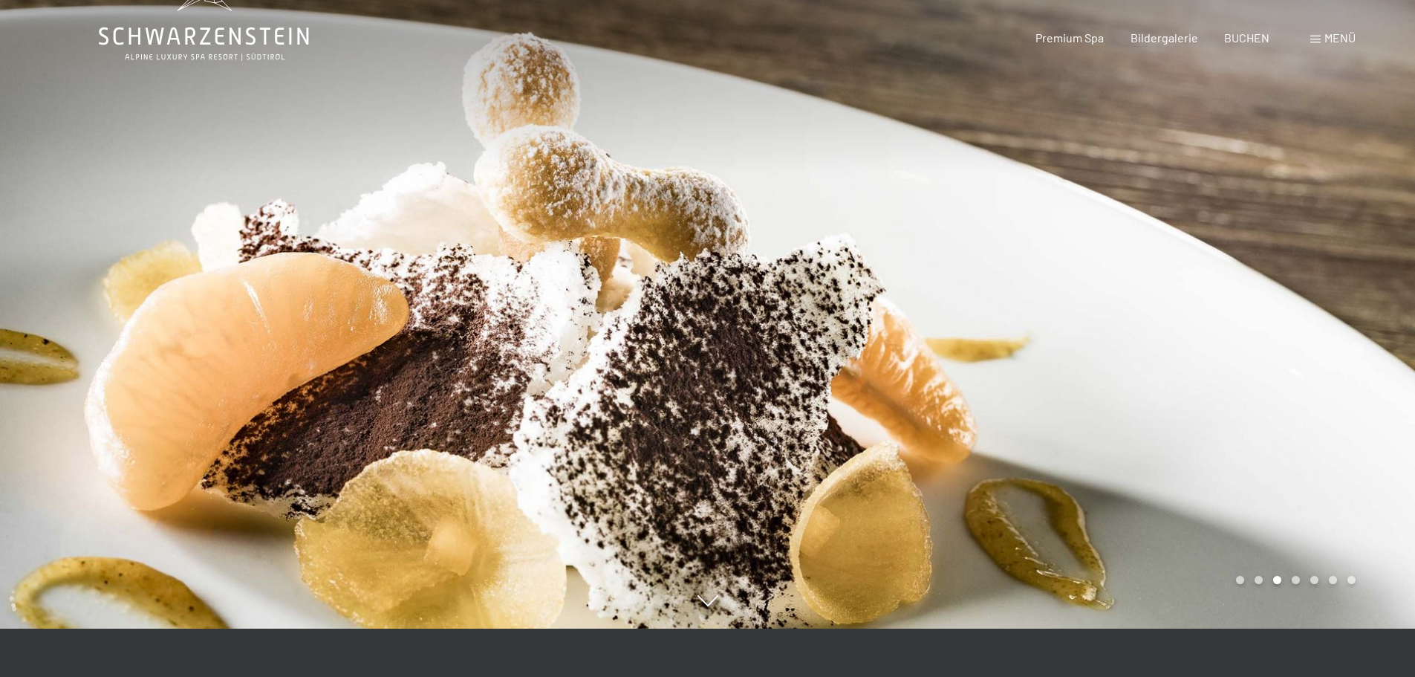
scroll to position [74, 0]
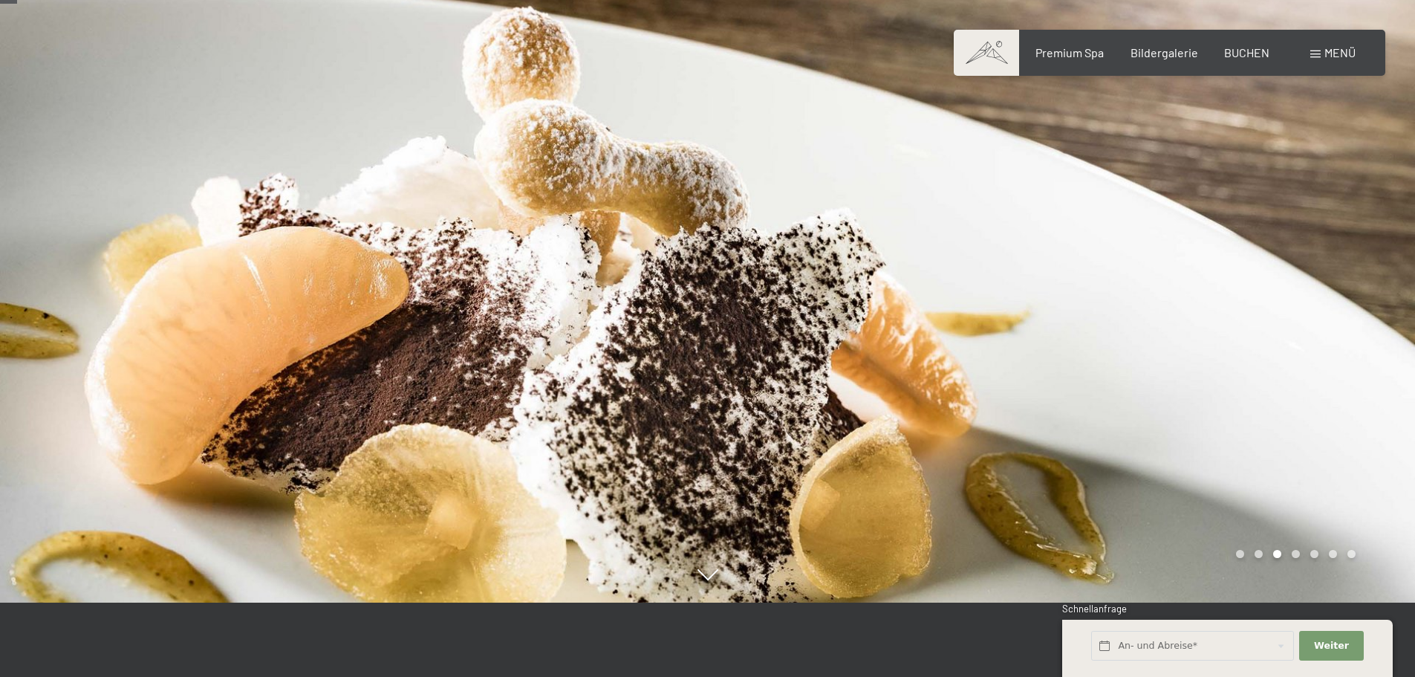
click at [1366, 293] on div at bounding box center [1062, 264] width 708 height 677
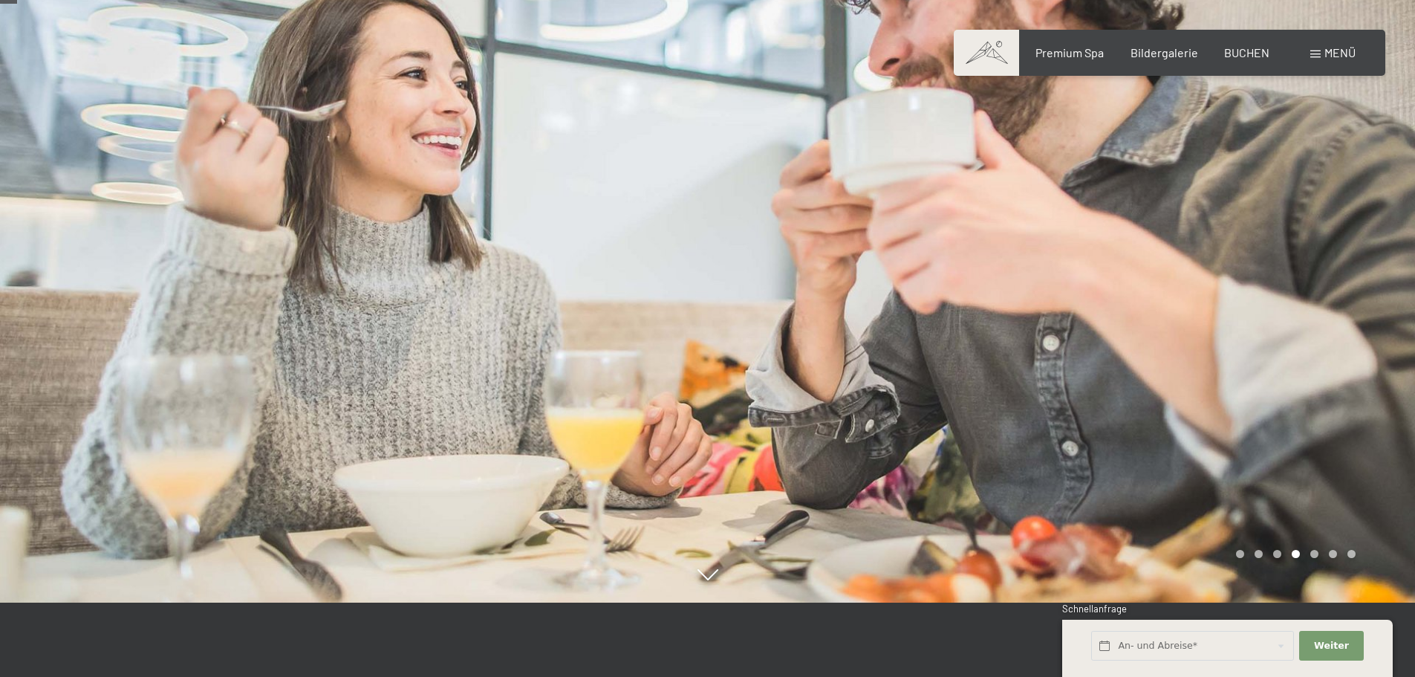
click at [1366, 293] on div at bounding box center [1062, 264] width 708 height 677
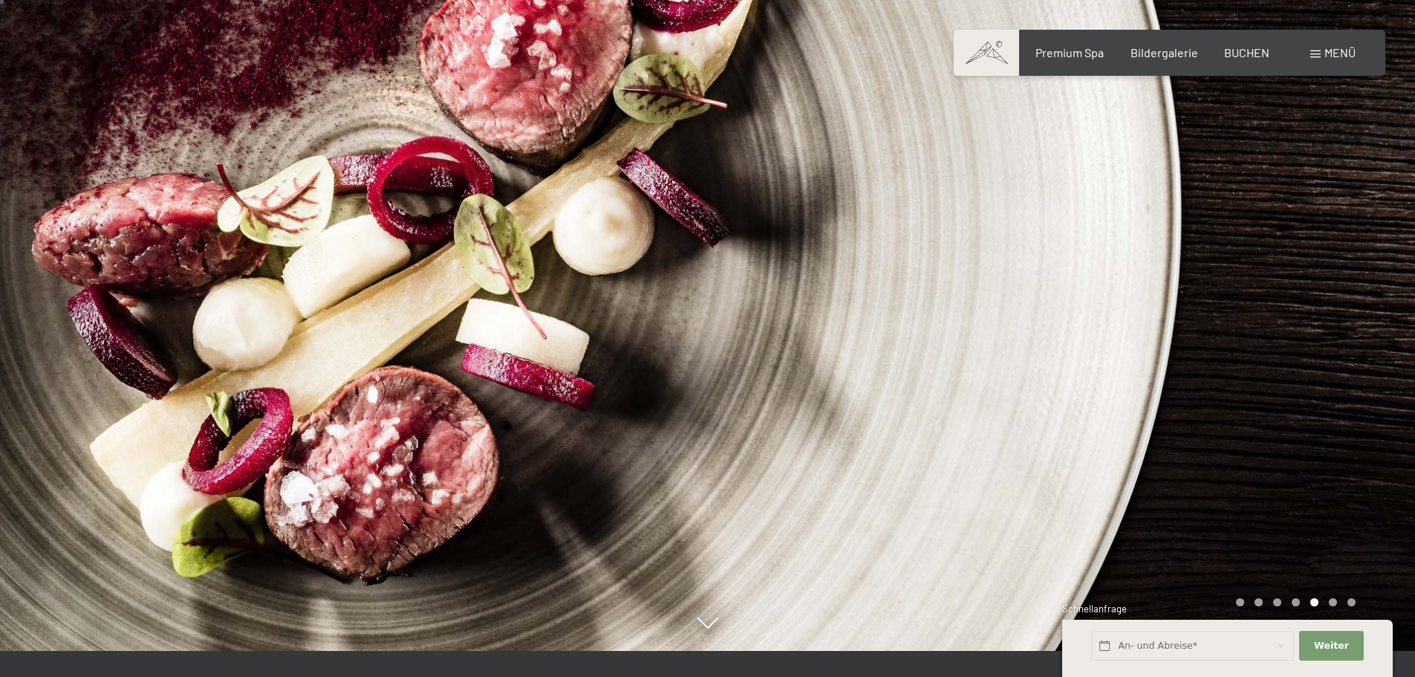
scroll to position [0, 0]
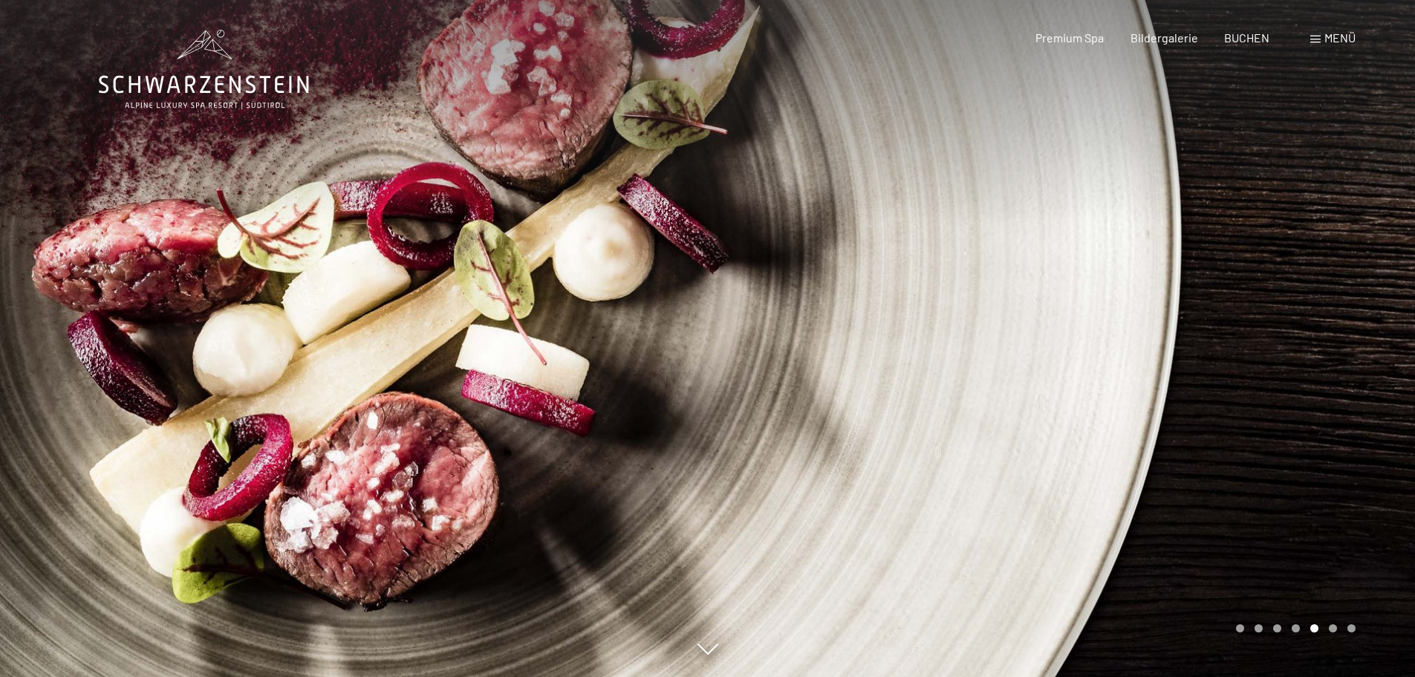
click at [1332, 344] on div at bounding box center [1062, 338] width 708 height 677
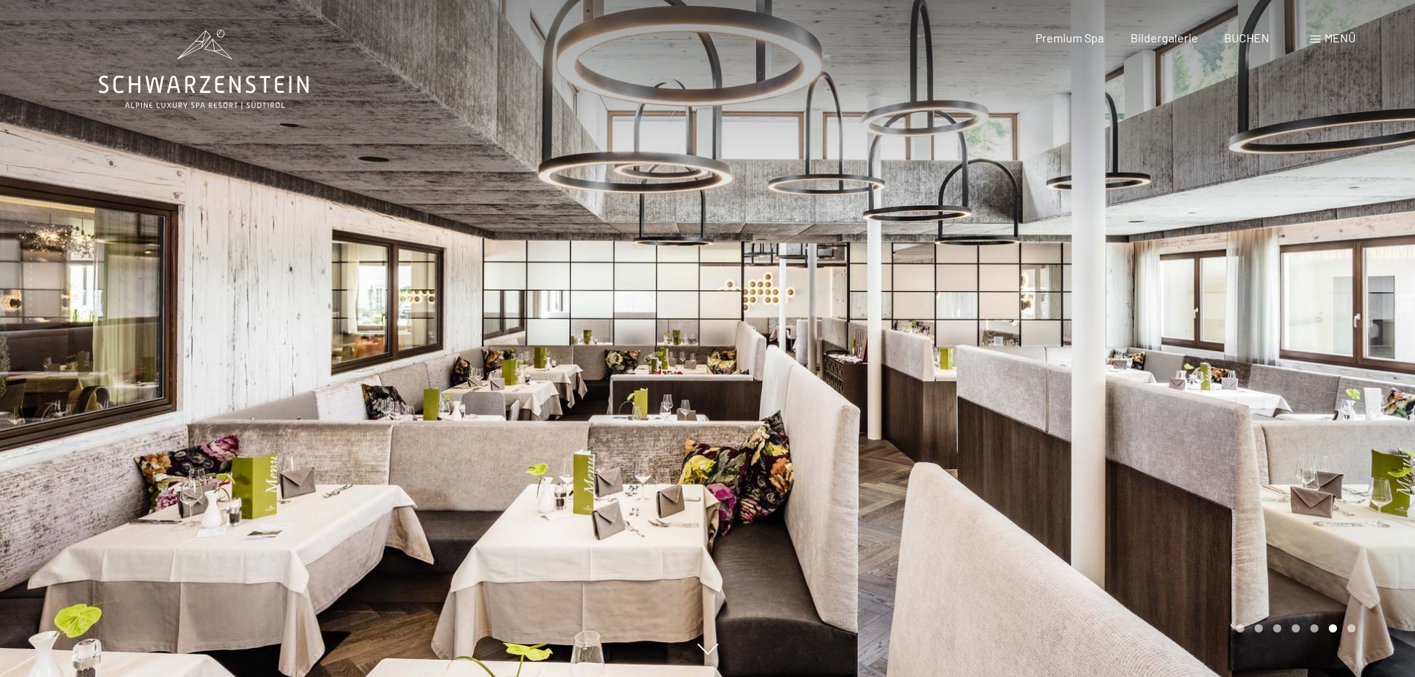
click at [1332, 344] on div at bounding box center [1062, 338] width 708 height 677
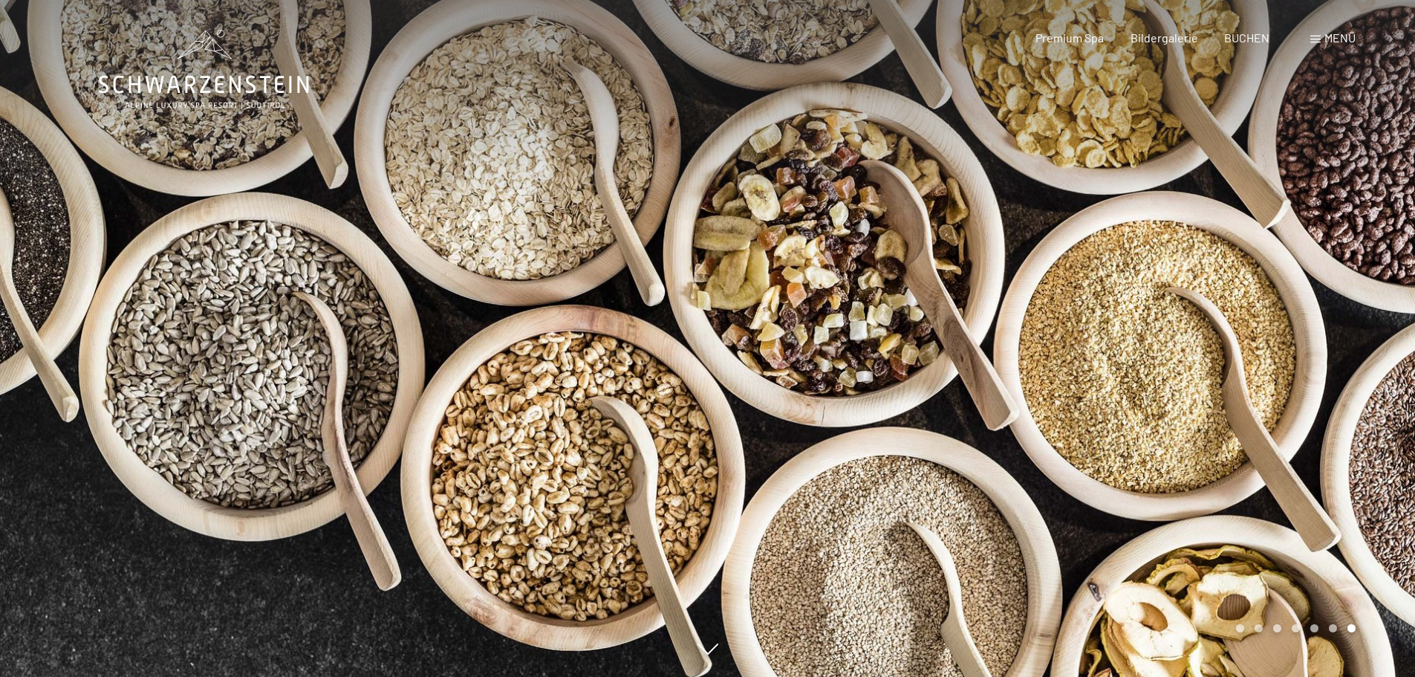
click at [1332, 344] on div at bounding box center [1062, 338] width 708 height 677
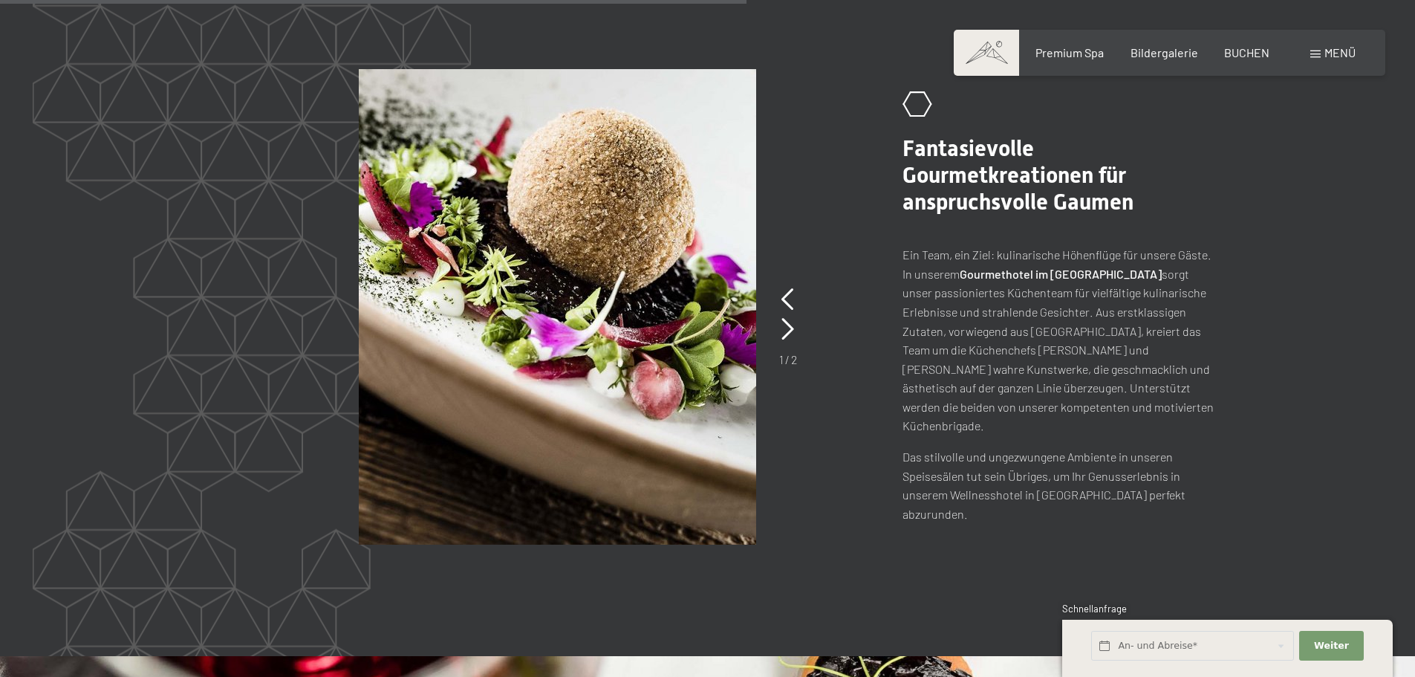
scroll to position [2972, 0]
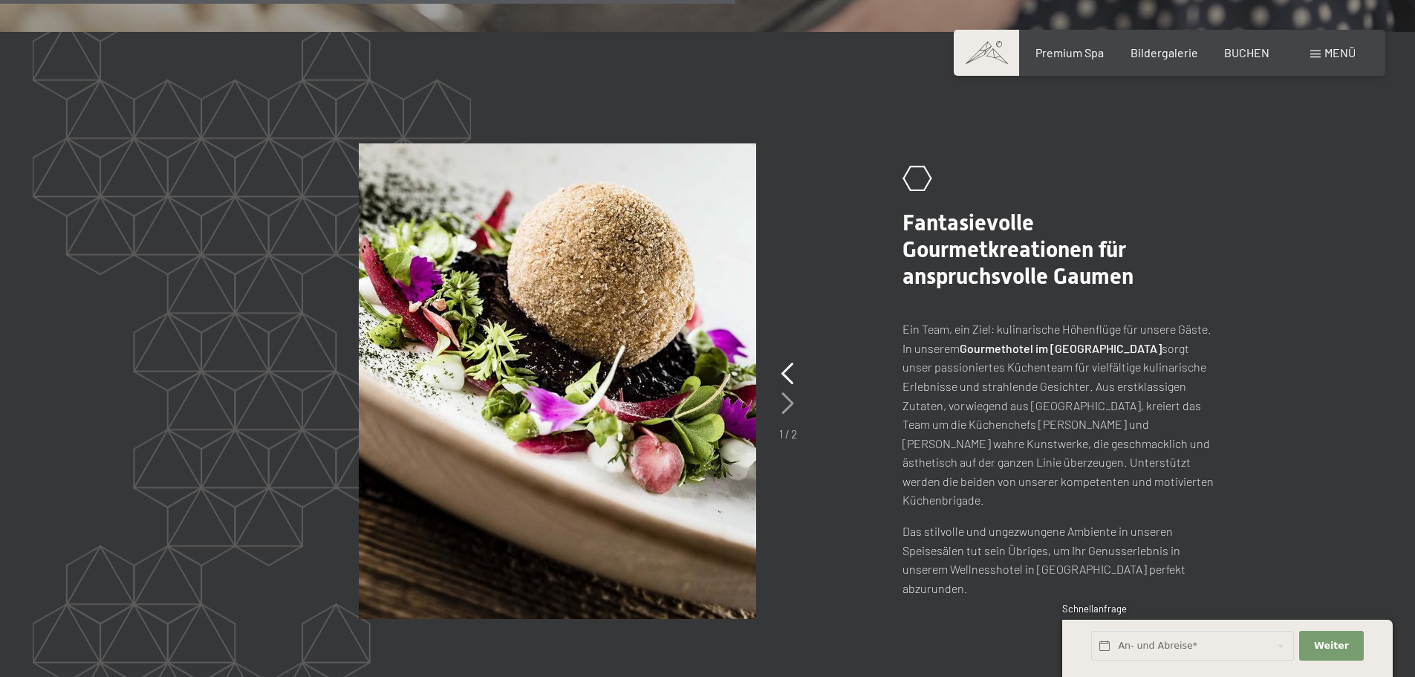
click at [788, 392] on icon at bounding box center [788, 403] width 13 height 22
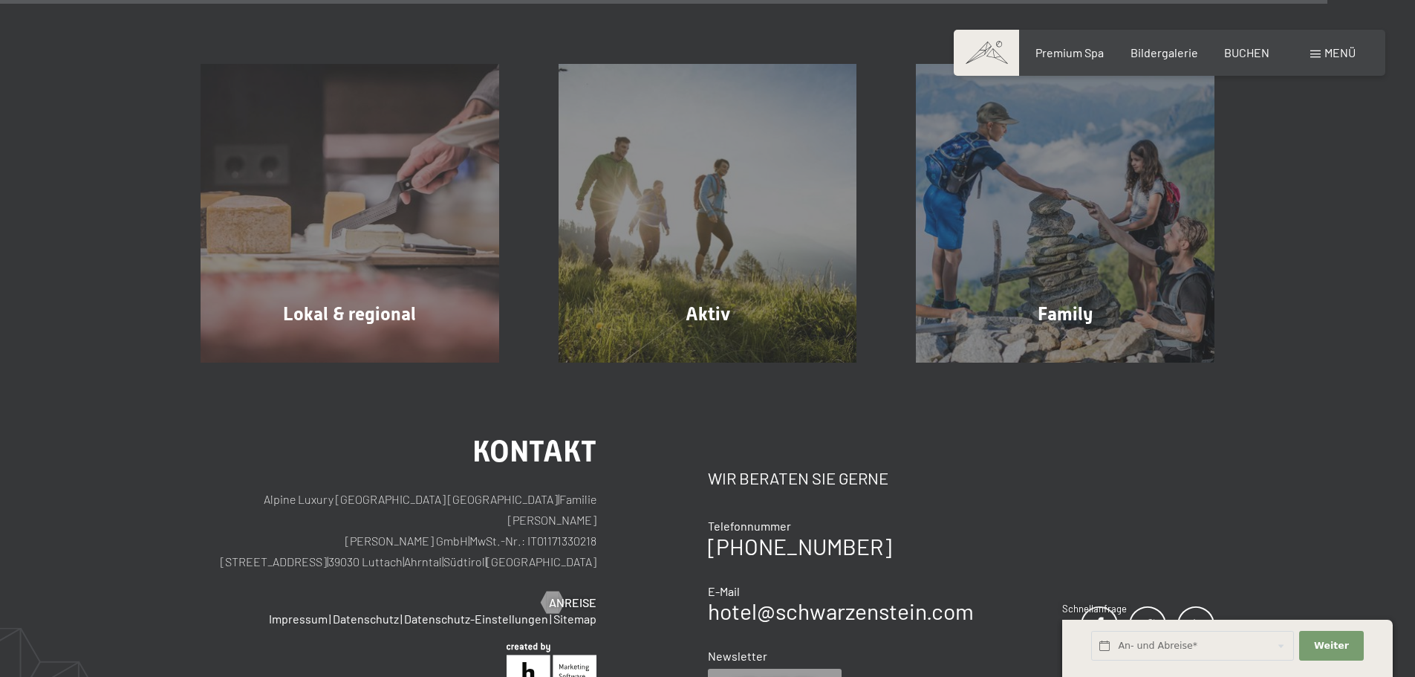
scroll to position [5424, 0]
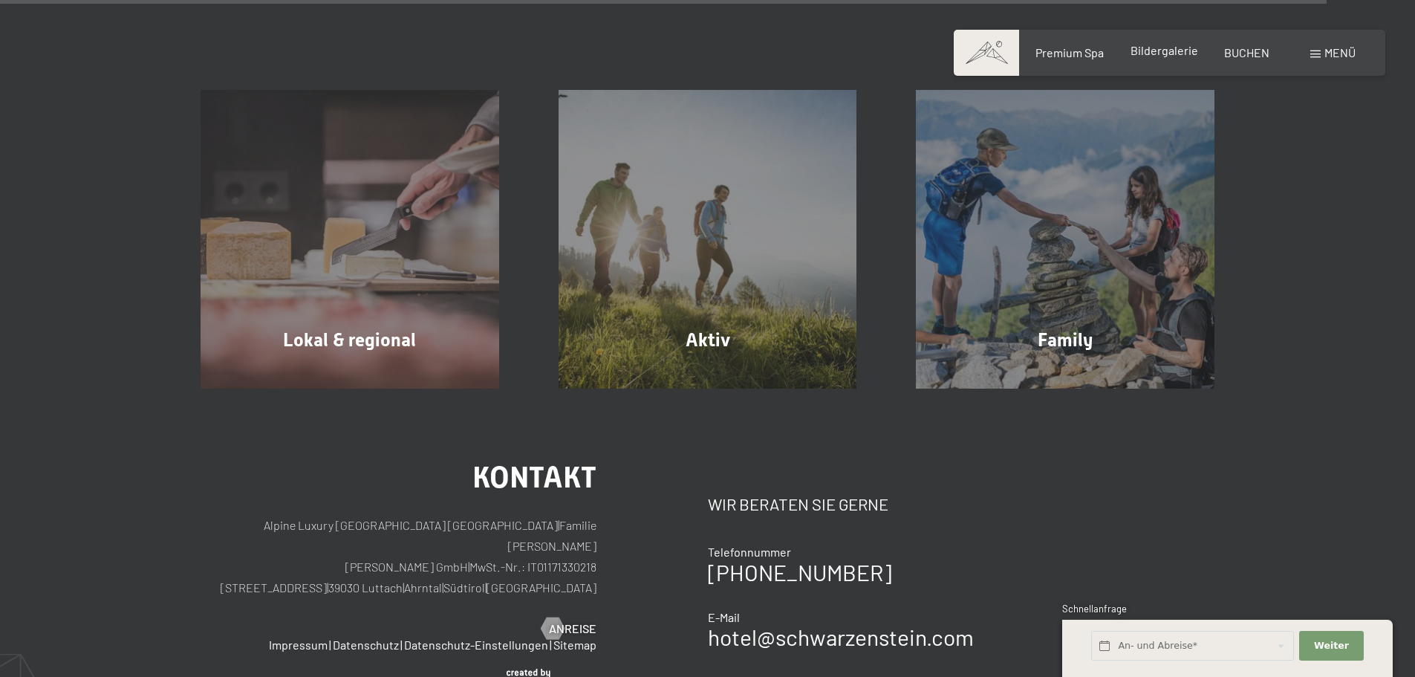
click at [1147, 56] on span "Bildergalerie" at bounding box center [1165, 50] width 68 height 14
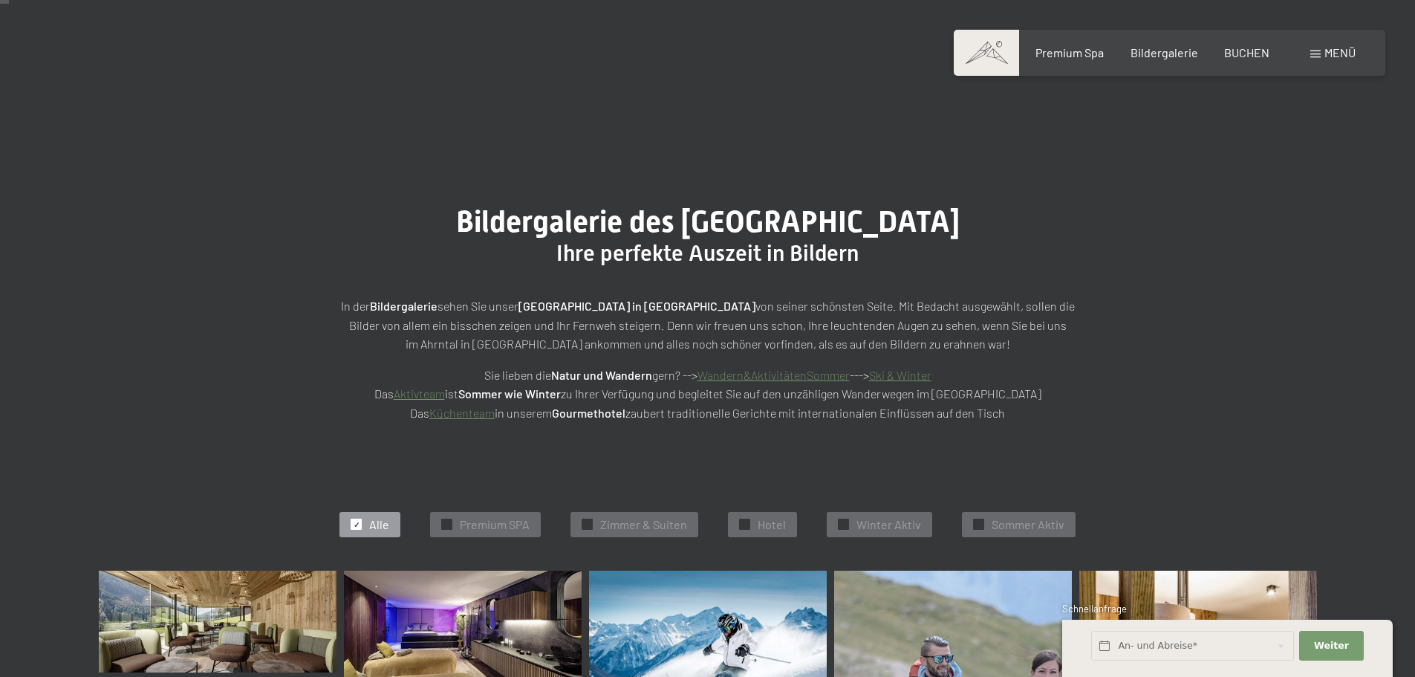
scroll to position [372, 0]
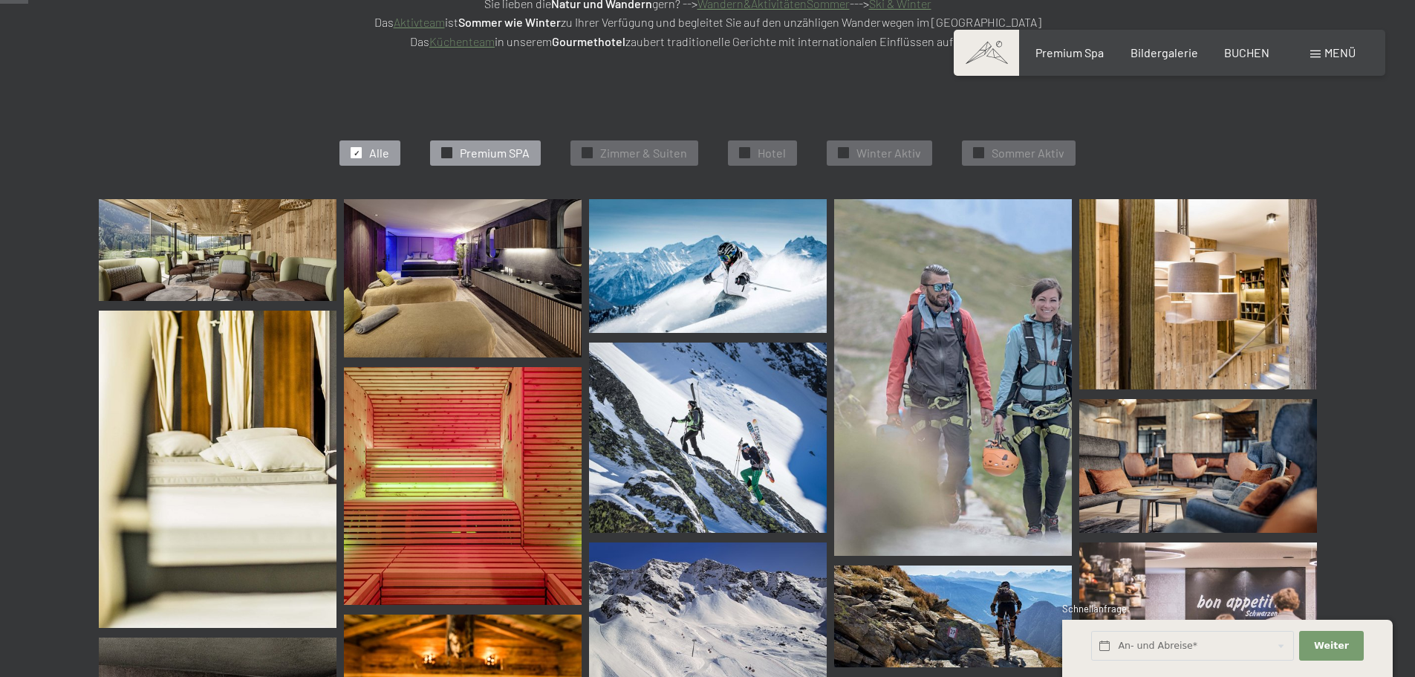
click at [458, 155] on div "✓ Premium SPA" at bounding box center [485, 152] width 111 height 25
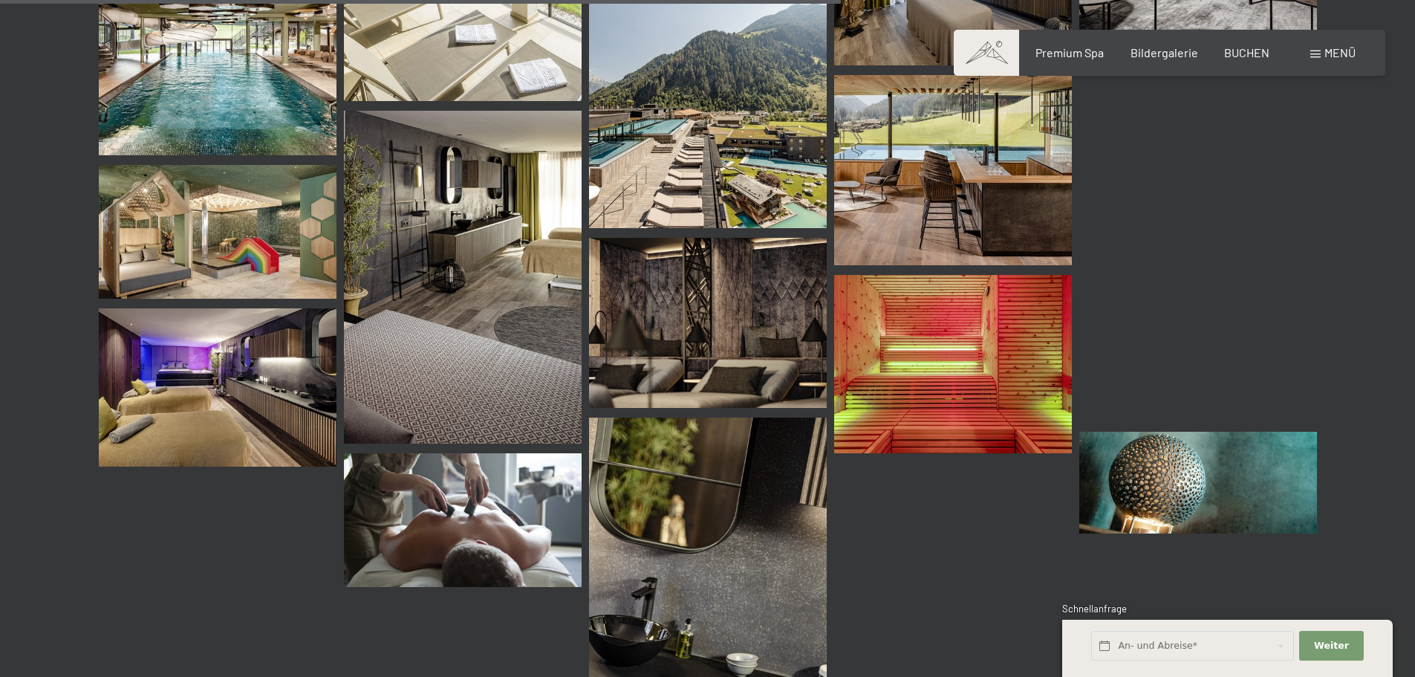
scroll to position [1712, 0]
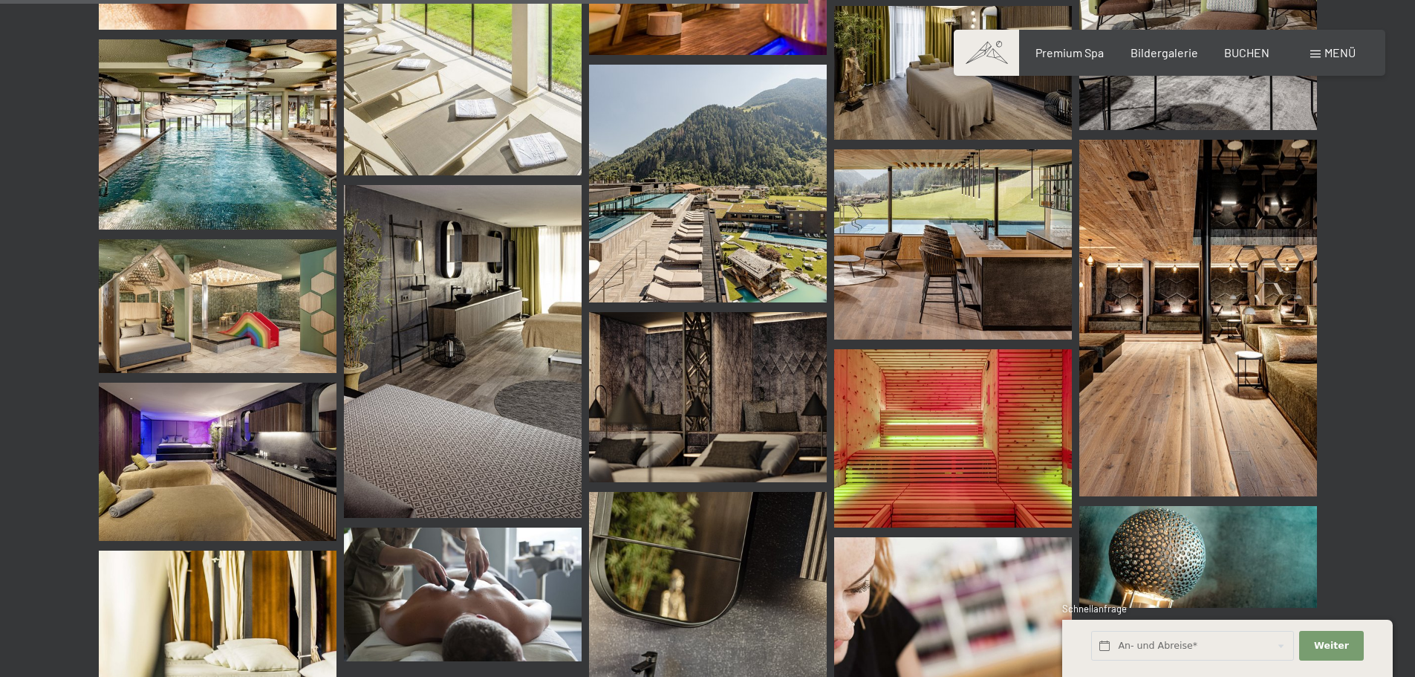
click at [1190, 265] on img at bounding box center [1199, 318] width 238 height 357
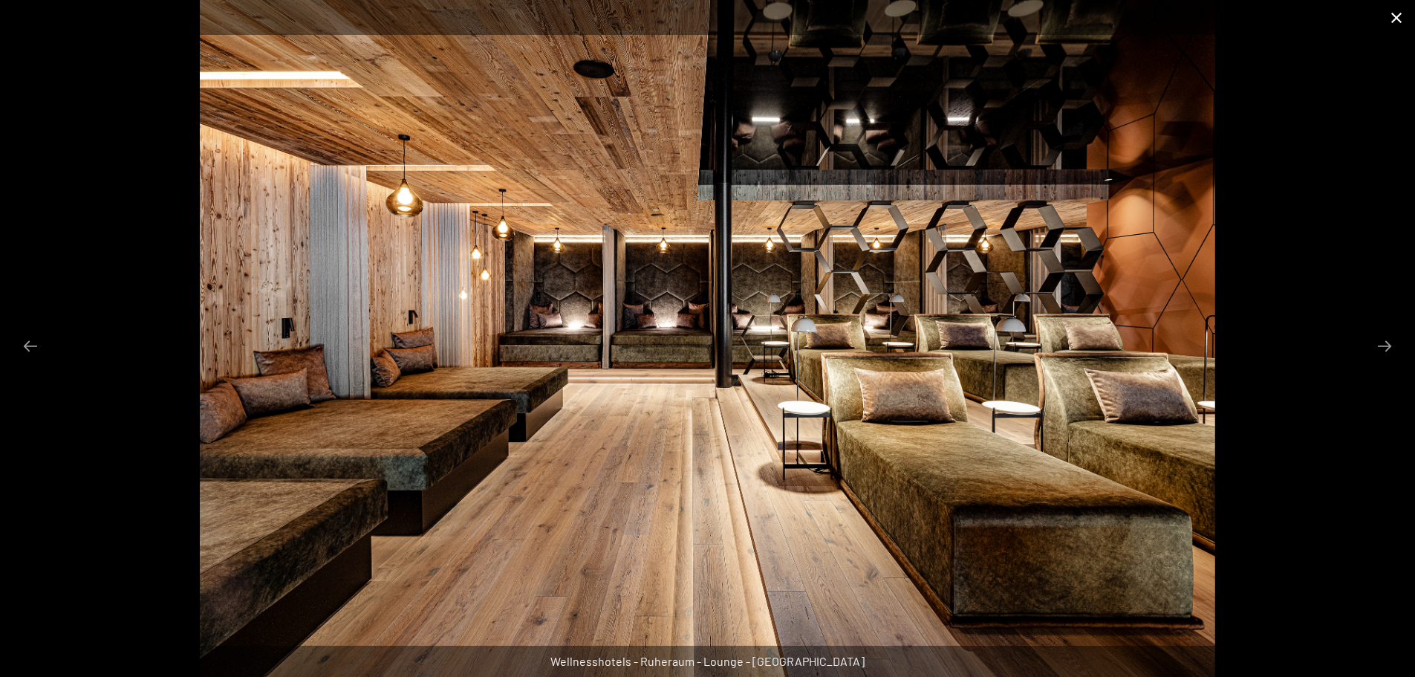
click at [1405, 16] on button "Close gallery" at bounding box center [1396, 17] width 37 height 35
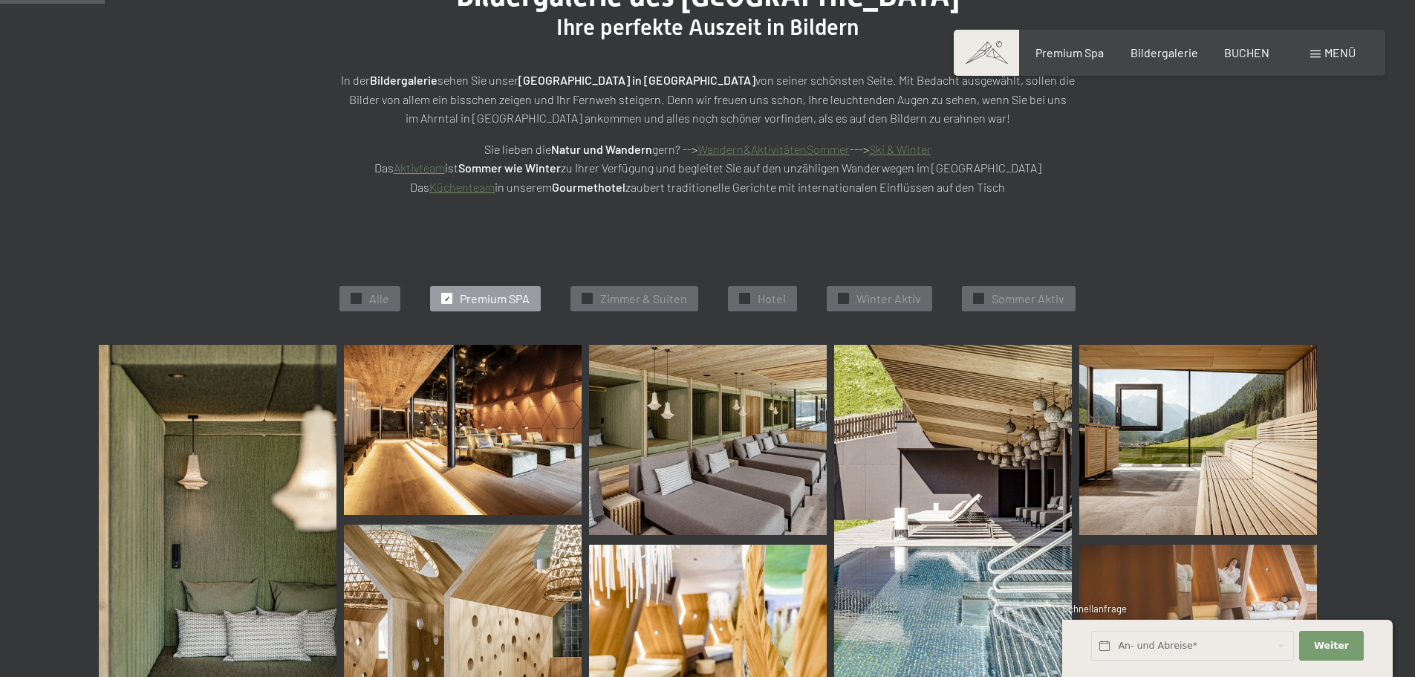
scroll to position [0, 0]
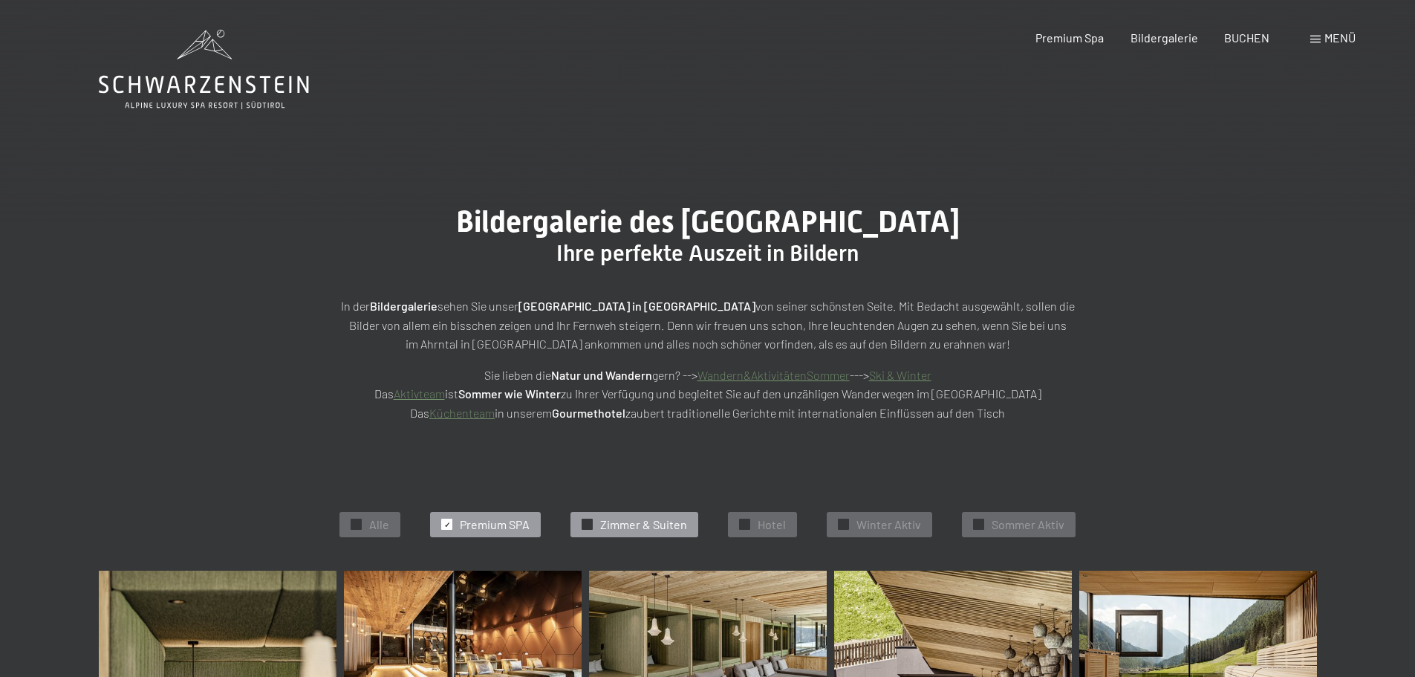
click at [587, 520] on span "✓" at bounding box center [588, 524] width 6 height 10
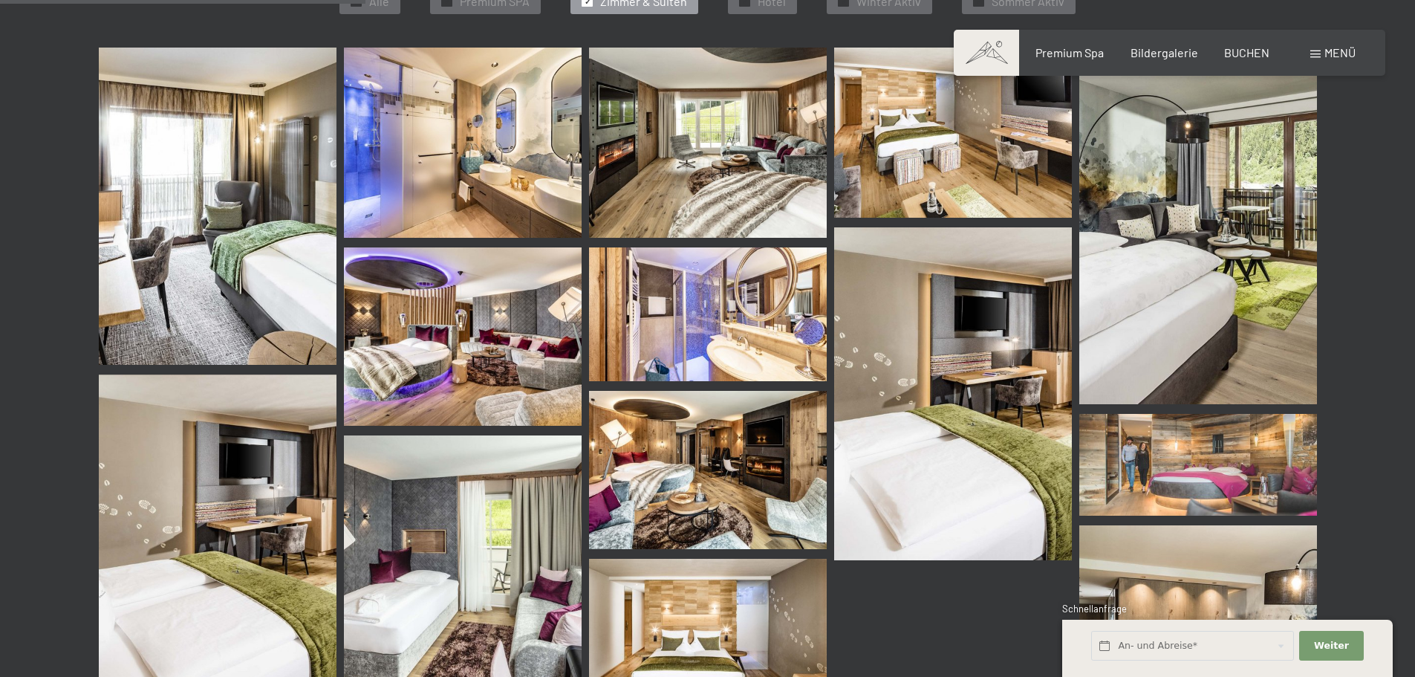
scroll to position [77, 0]
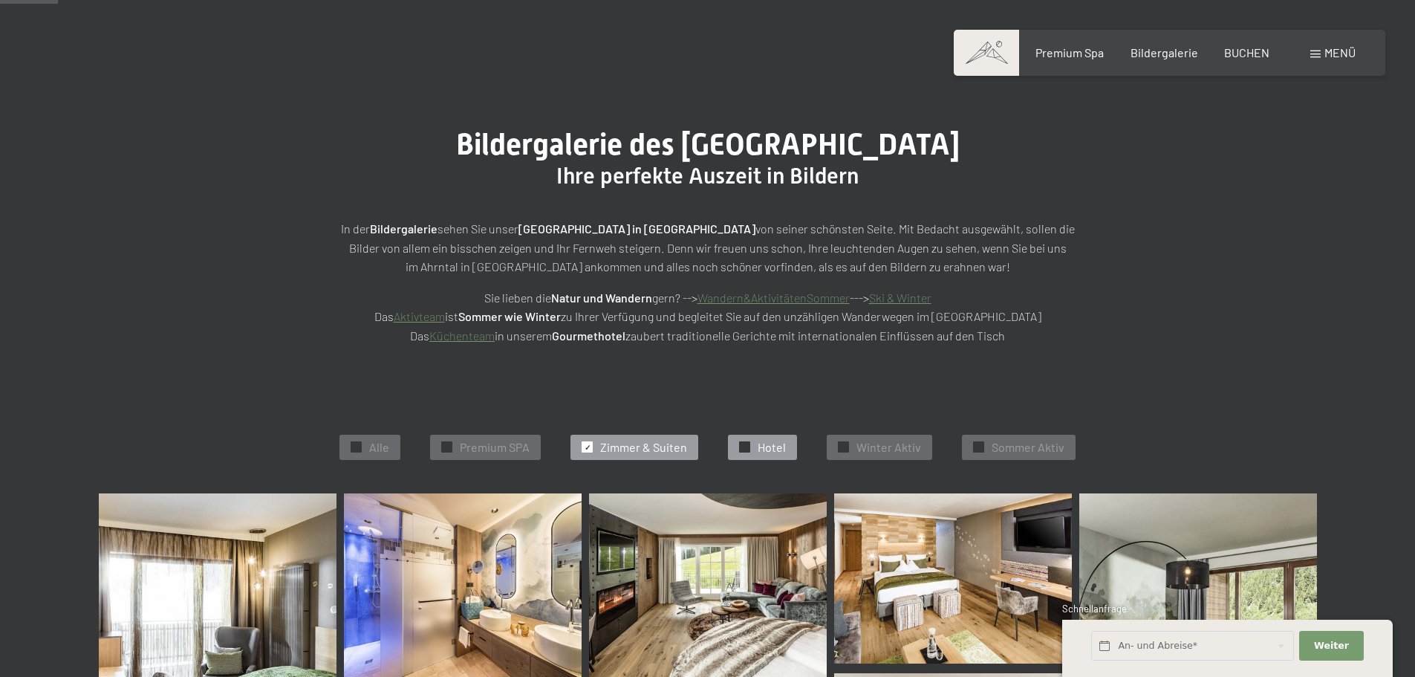
click at [771, 448] on span "Hotel" at bounding box center [772, 447] width 28 height 16
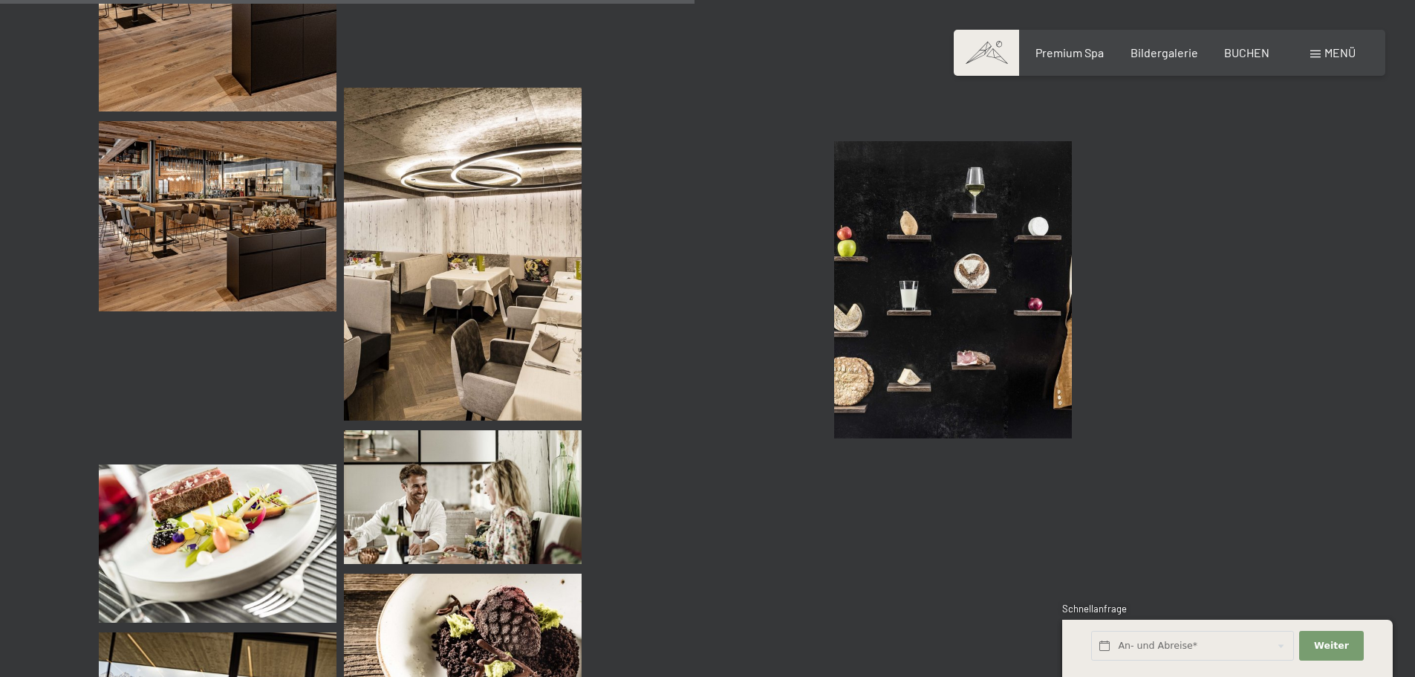
scroll to position [1638, 0]
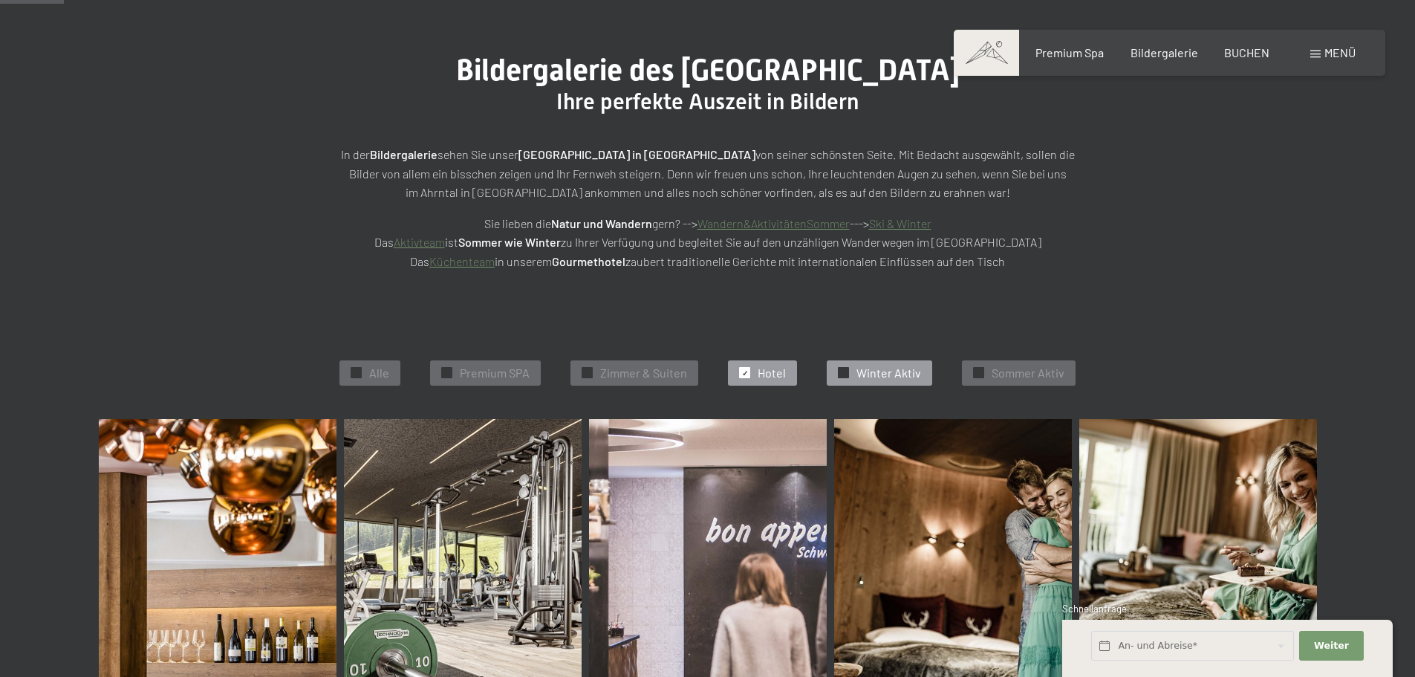
click at [854, 376] on div "✓ Winter Aktiv" at bounding box center [880, 372] width 106 height 25
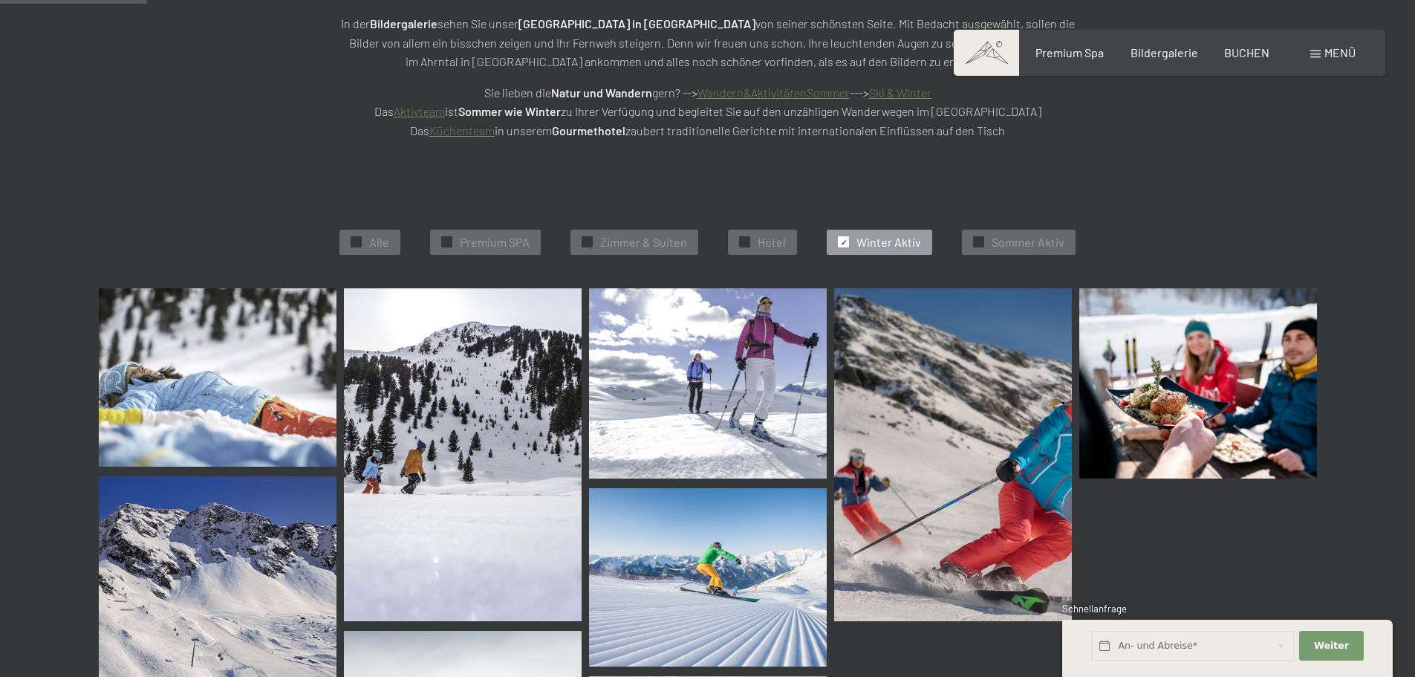
scroll to position [152, 0]
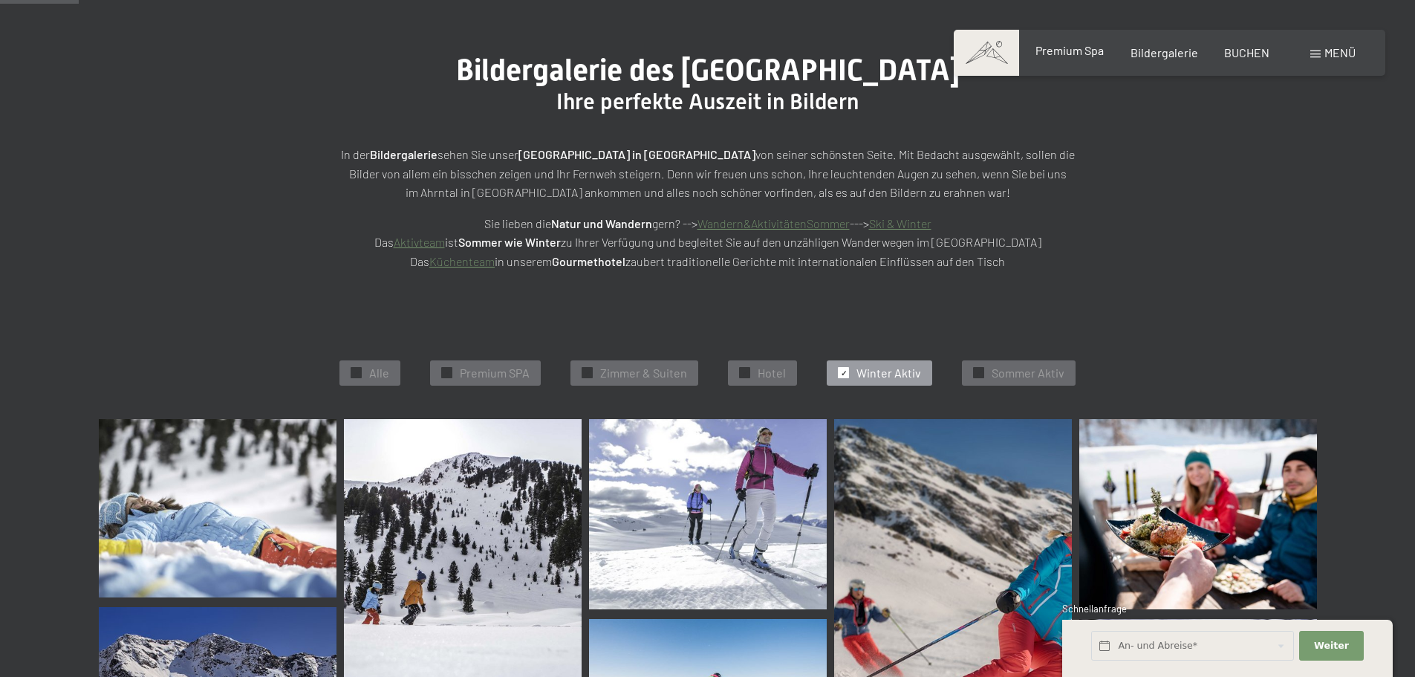
click at [1090, 53] on span "Premium Spa" at bounding box center [1070, 50] width 68 height 14
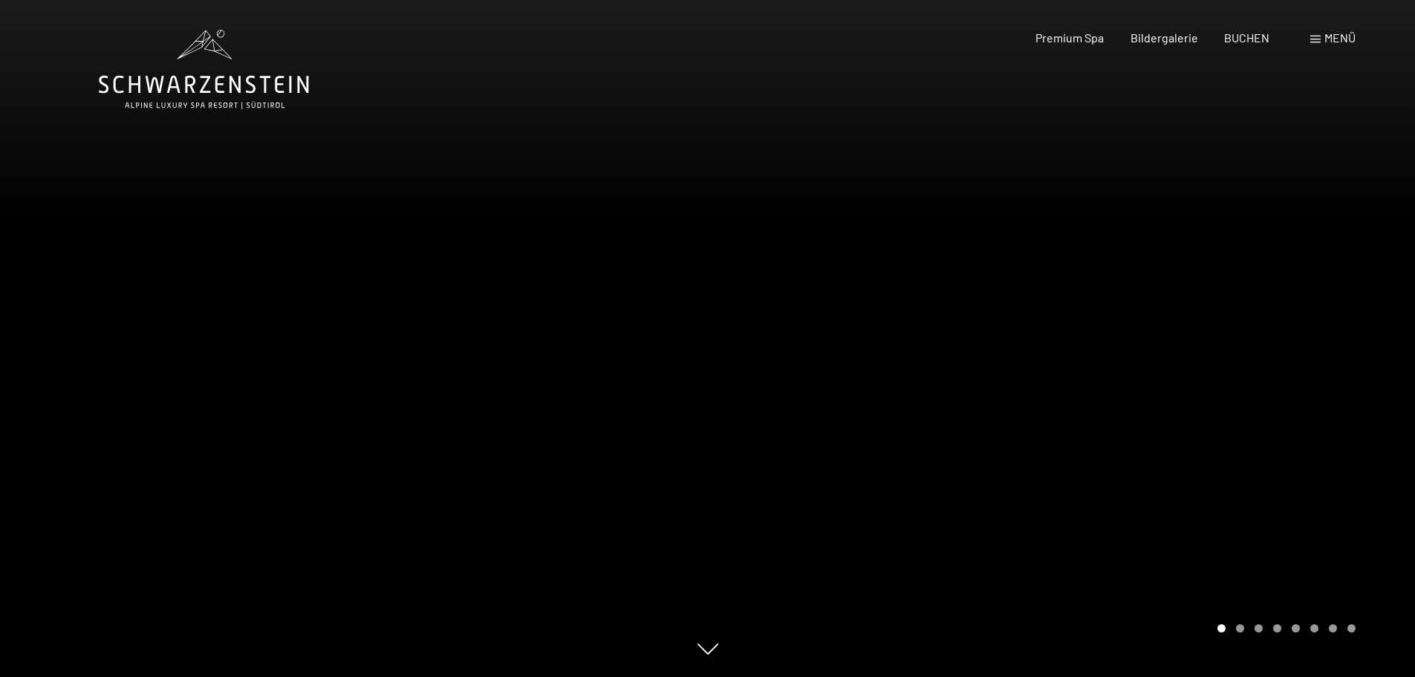
click at [1325, 33] on span "Menü" at bounding box center [1340, 37] width 31 height 14
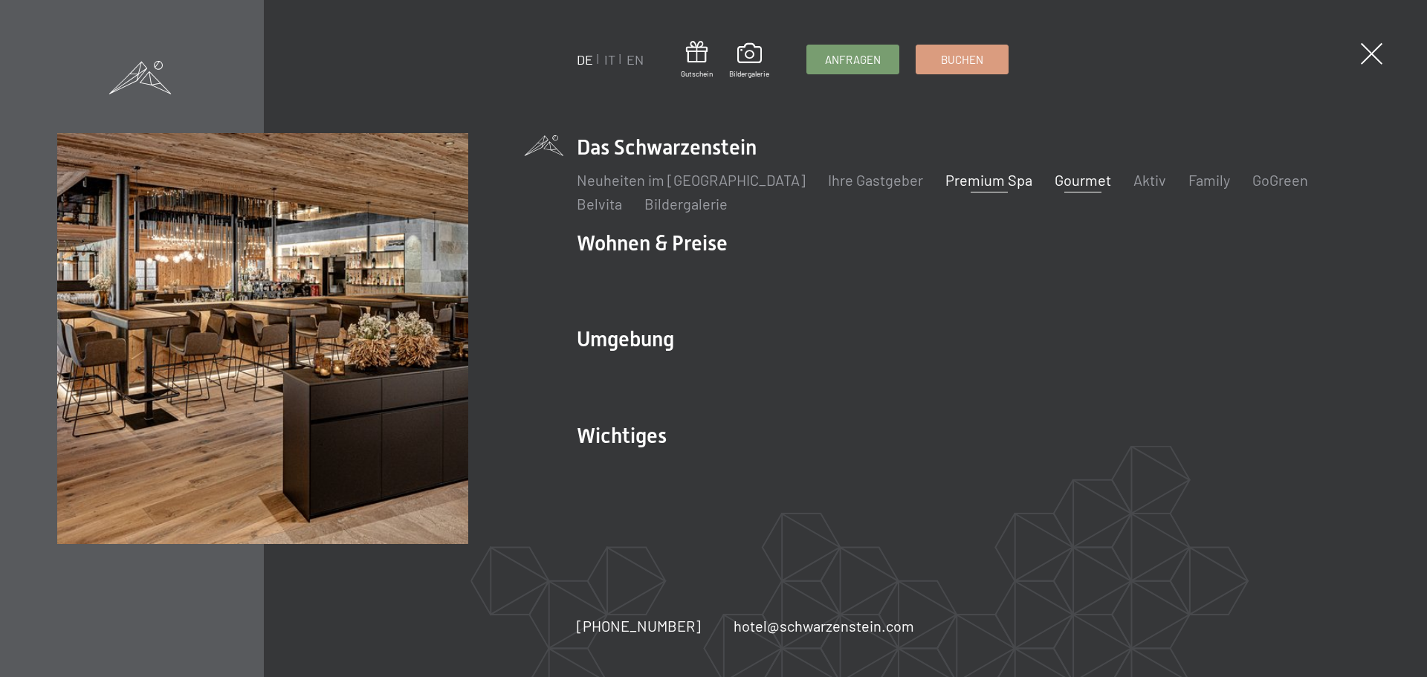
click at [1054, 178] on link "Gourmet" at bounding box center [1082, 180] width 56 height 18
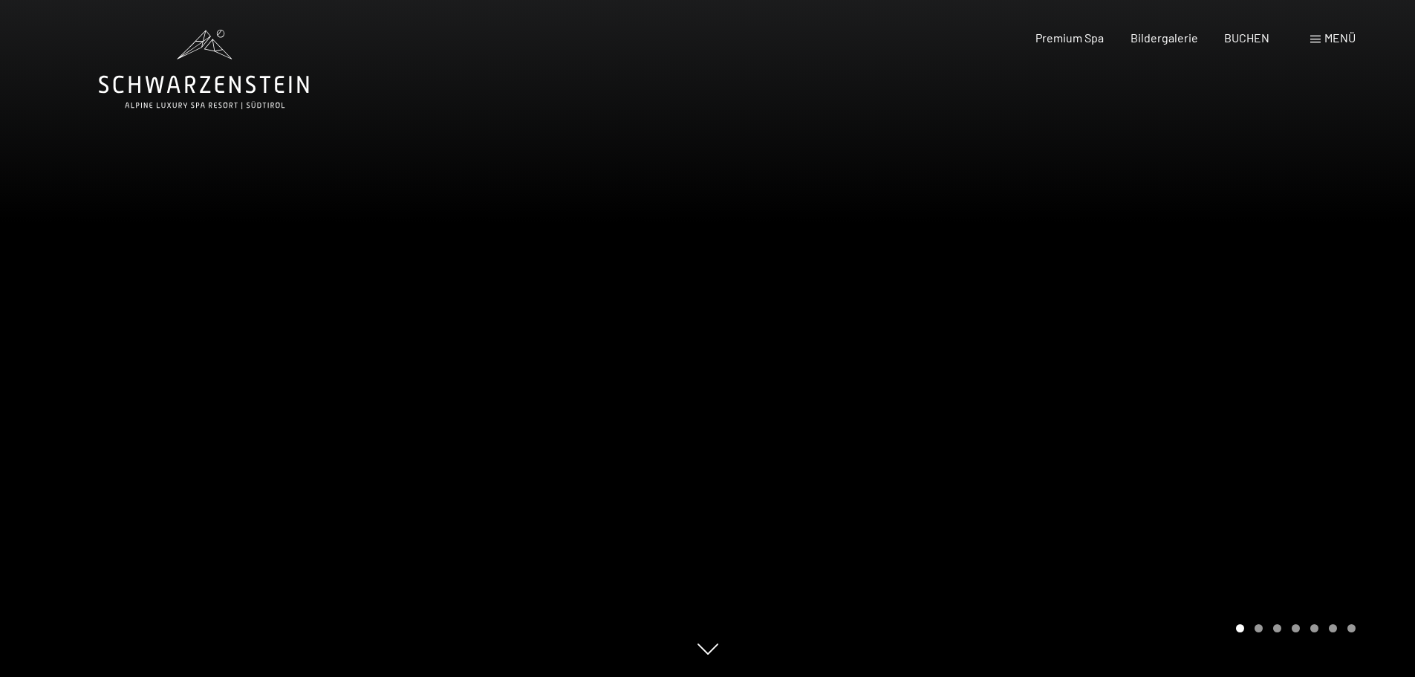
click at [1330, 39] on span "Menü" at bounding box center [1340, 37] width 31 height 14
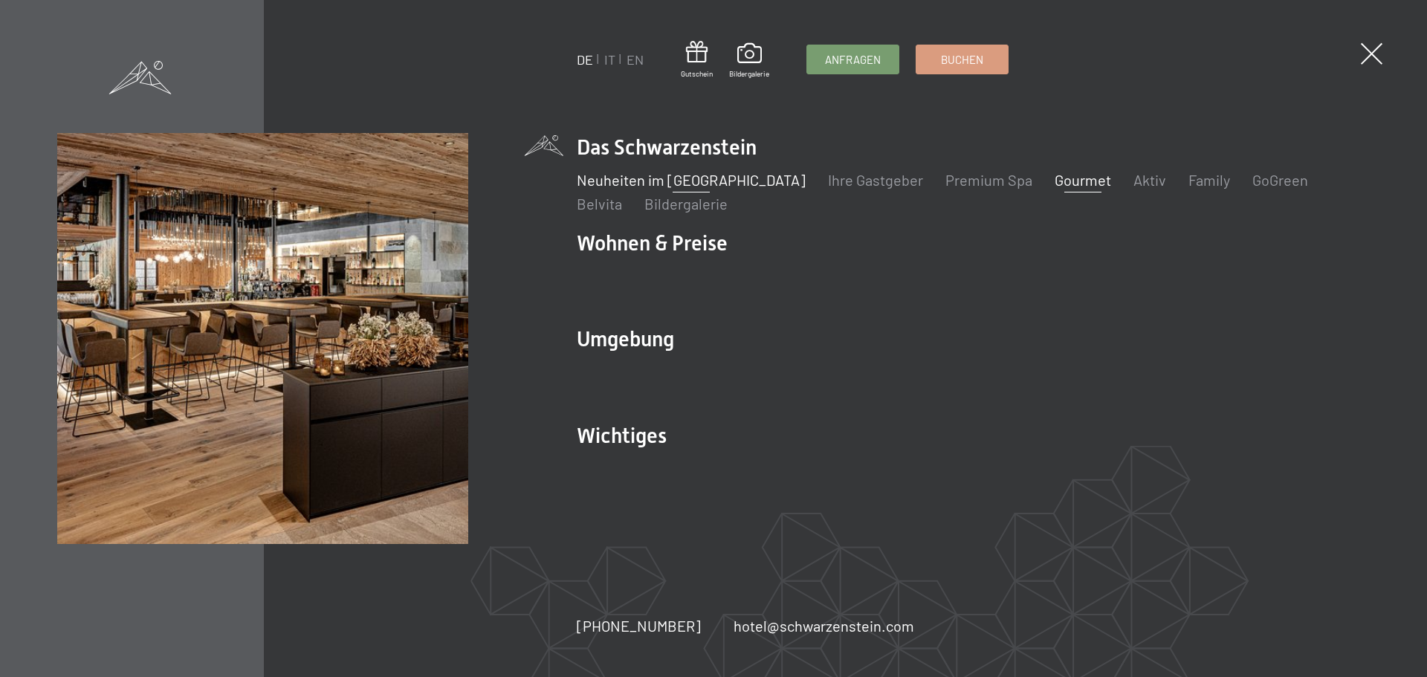
click at [711, 173] on link "Neuheiten im [GEOGRAPHIC_DATA]" at bounding box center [691, 180] width 229 height 18
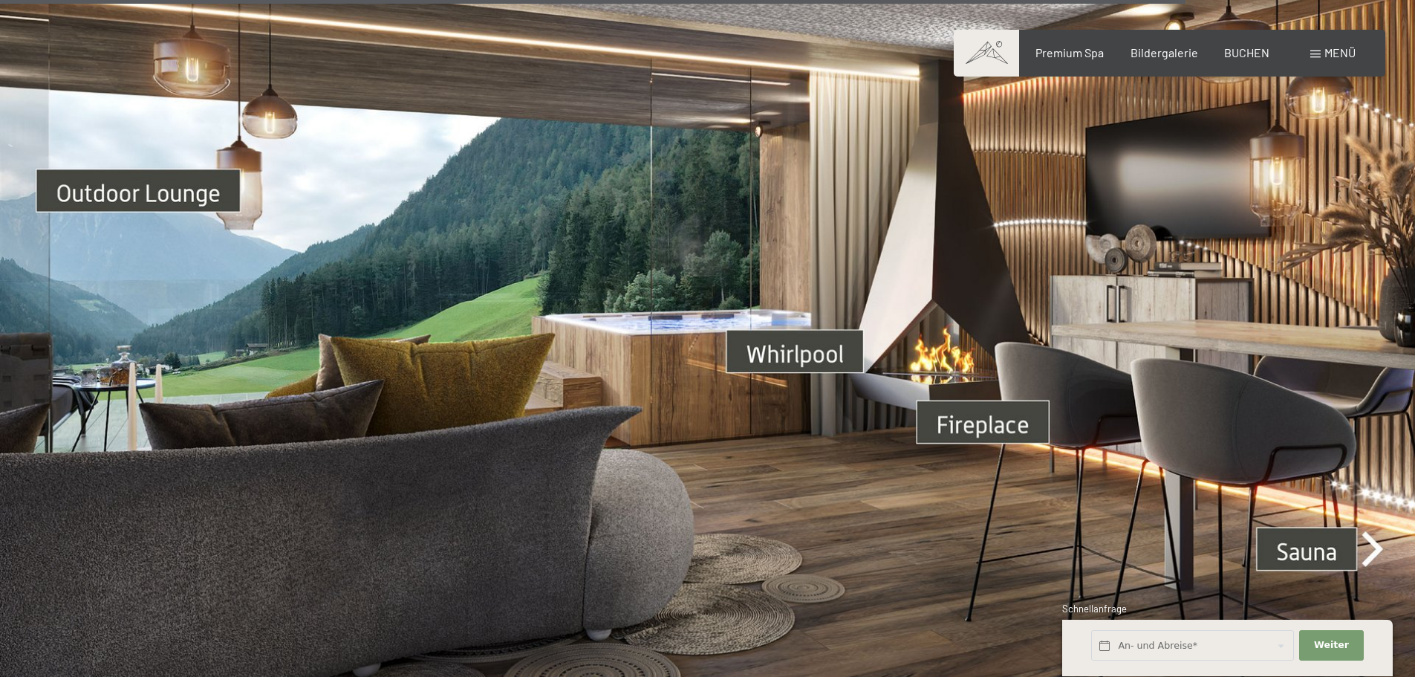
scroll to position [5275, 0]
